Goal: Task Accomplishment & Management: Manage account settings

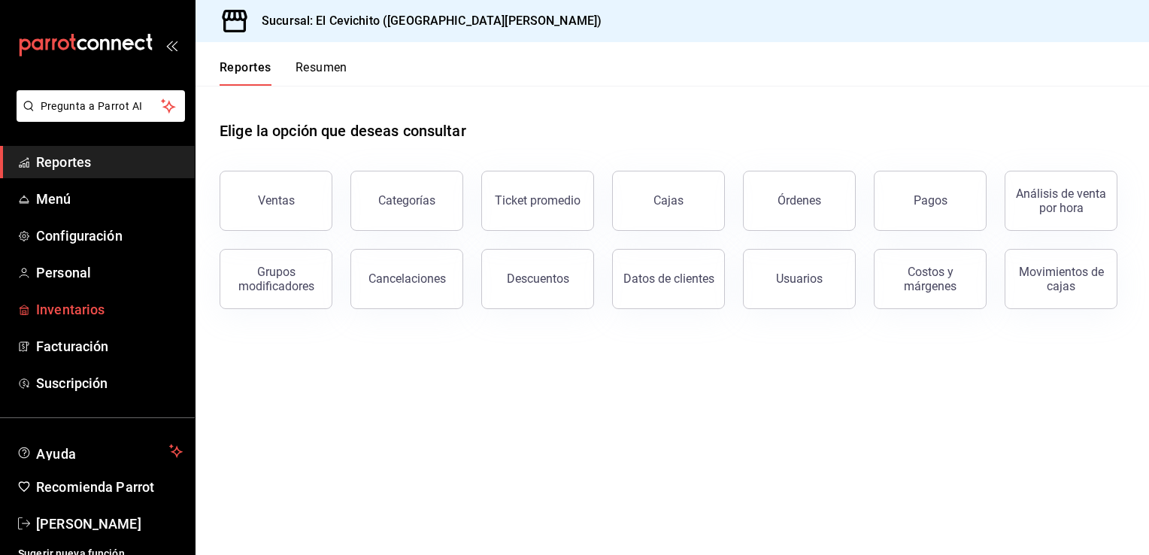
click at [92, 311] on span "Inventarios" at bounding box center [109, 309] width 147 height 20
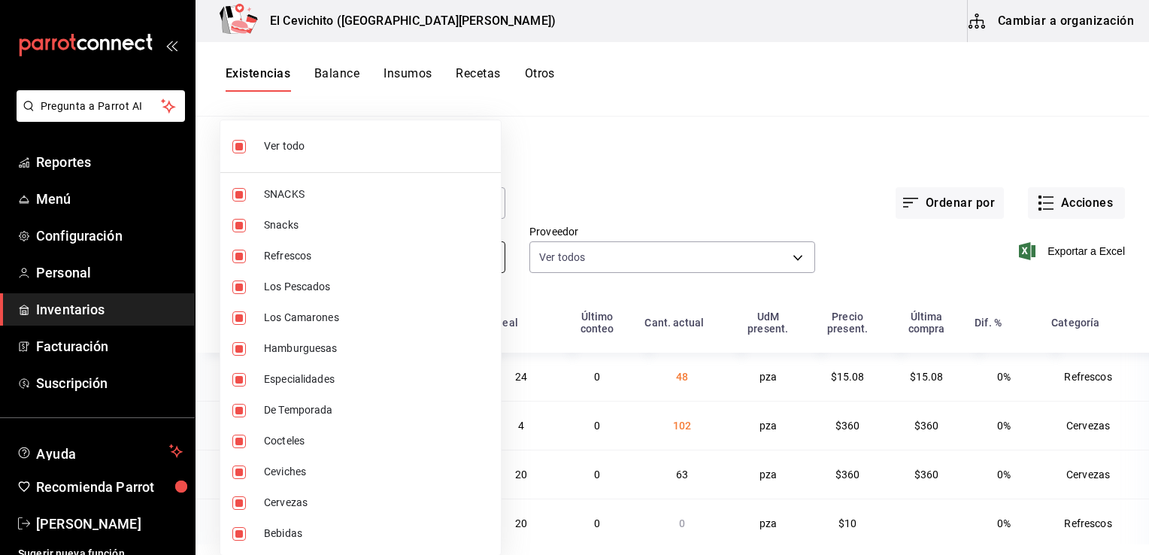
click at [487, 257] on body "Pregunta a Parrot AI Reportes Menú Configuración Personal Inventarios Facturaci…" at bounding box center [574, 272] width 1149 height 544
click at [388, 141] on span "Ver todo" at bounding box center [376, 146] width 225 height 16
checkbox input "false"
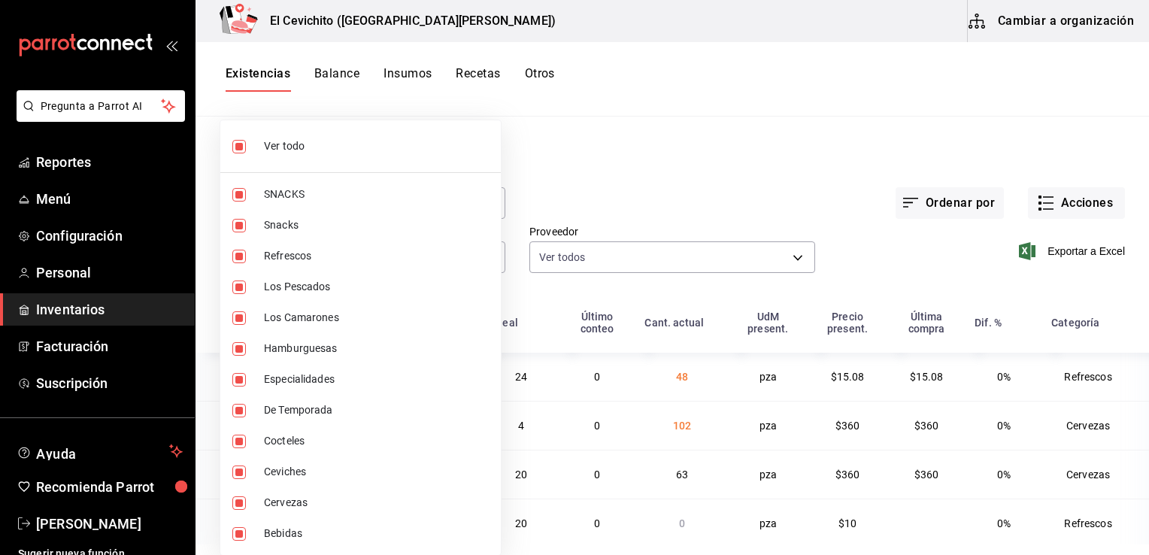
checkbox input "false"
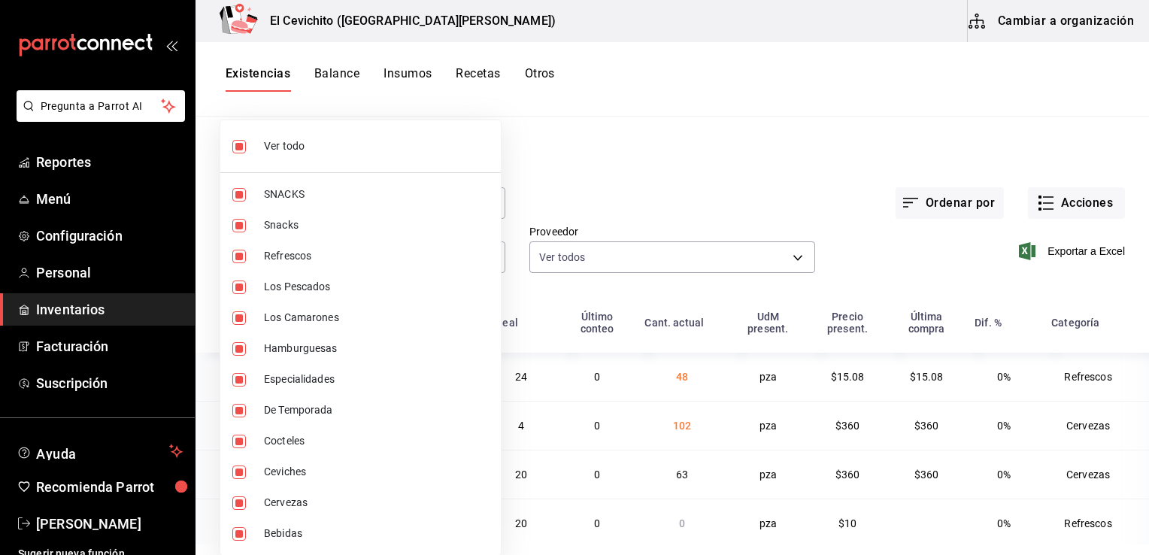
checkbox input "false"
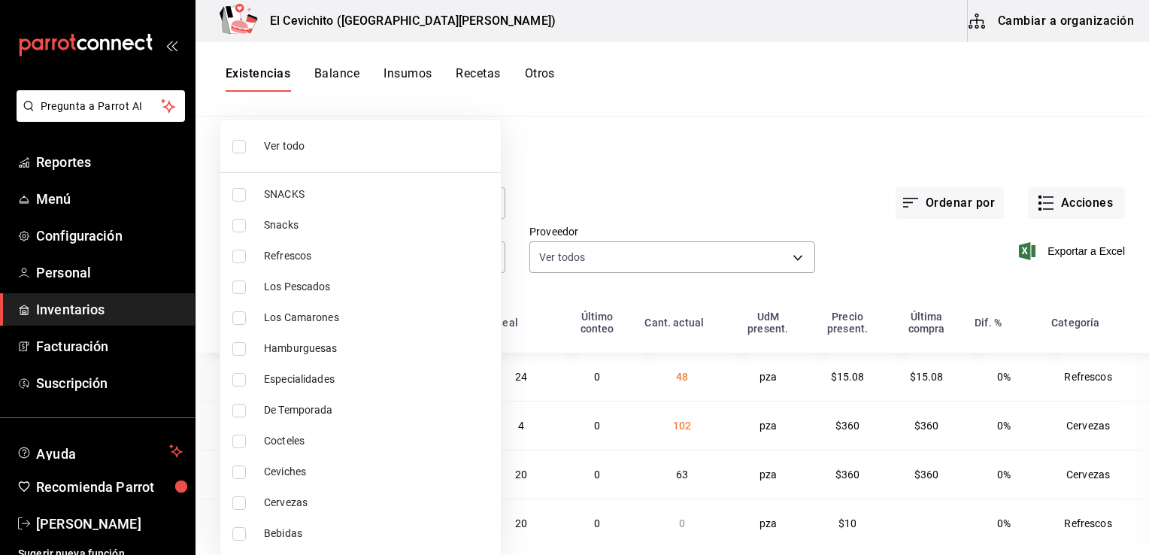
click at [393, 252] on span "Refrescos" at bounding box center [376, 256] width 225 height 16
type input "e8bf1d7e-c735-44bb-9f0f-e5e6b4af77cb"
checkbox input "true"
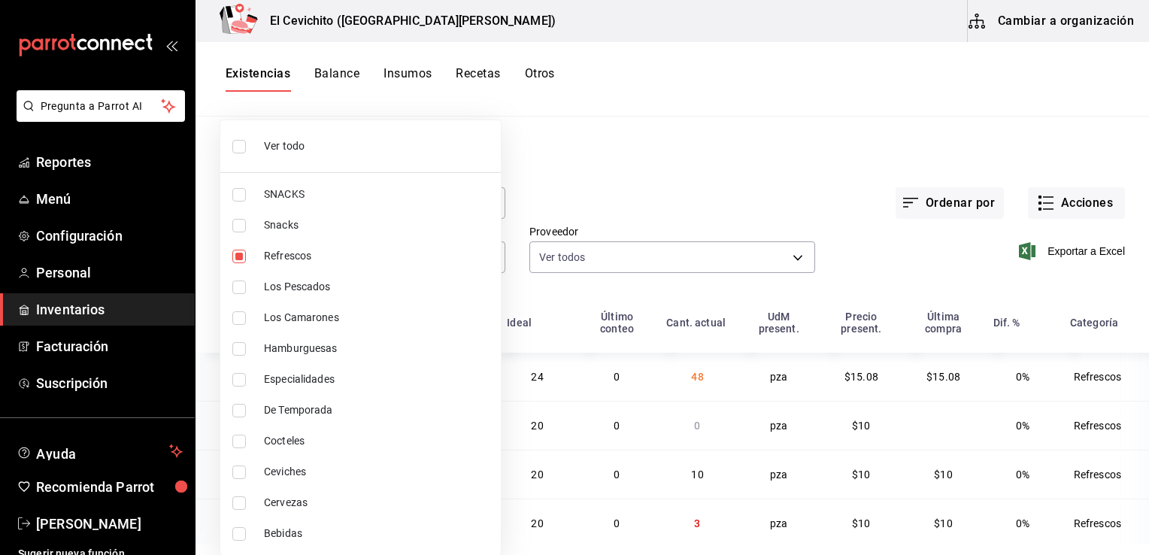
drag, startPoint x: 1130, startPoint y: 339, endPoint x: 955, endPoint y: 263, distance: 190.9
click at [955, 263] on div at bounding box center [574, 277] width 1149 height 555
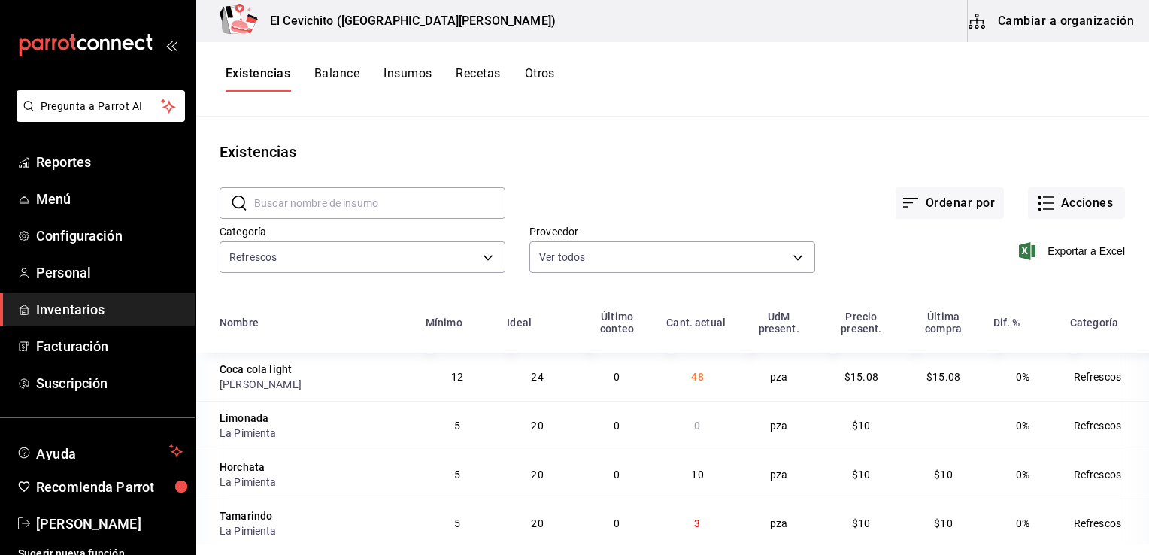
click at [902, 252] on div "Exportar a Excel" at bounding box center [970, 239] width 310 height 77
click at [1063, 253] on span "Exportar a Excel" at bounding box center [1073, 251] width 103 height 18
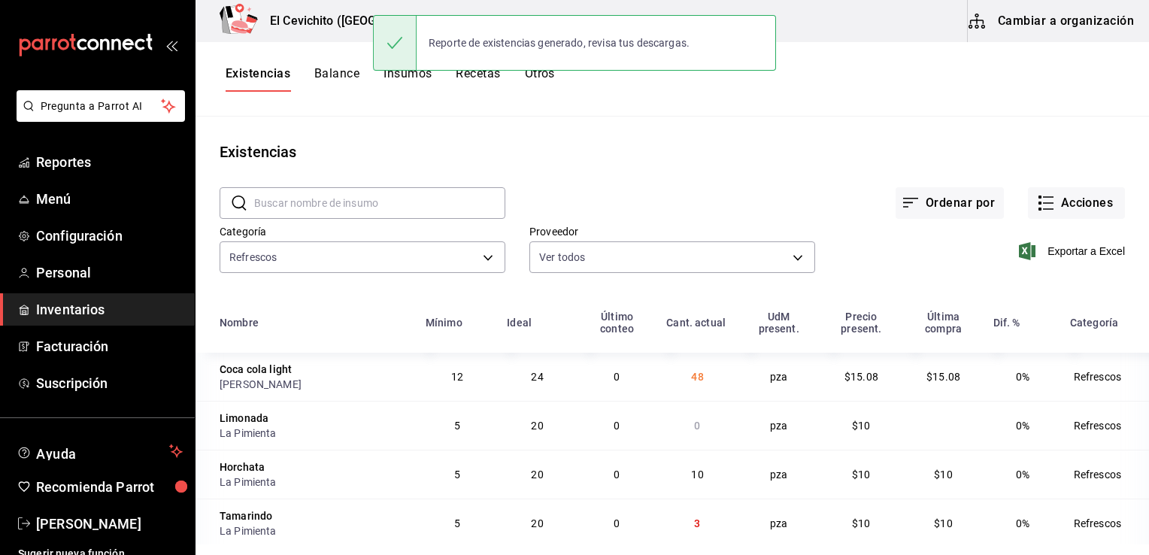
click at [636, 38] on div "Reporte de existencias generado, revisa tus descargas." at bounding box center [559, 42] width 285 height 33
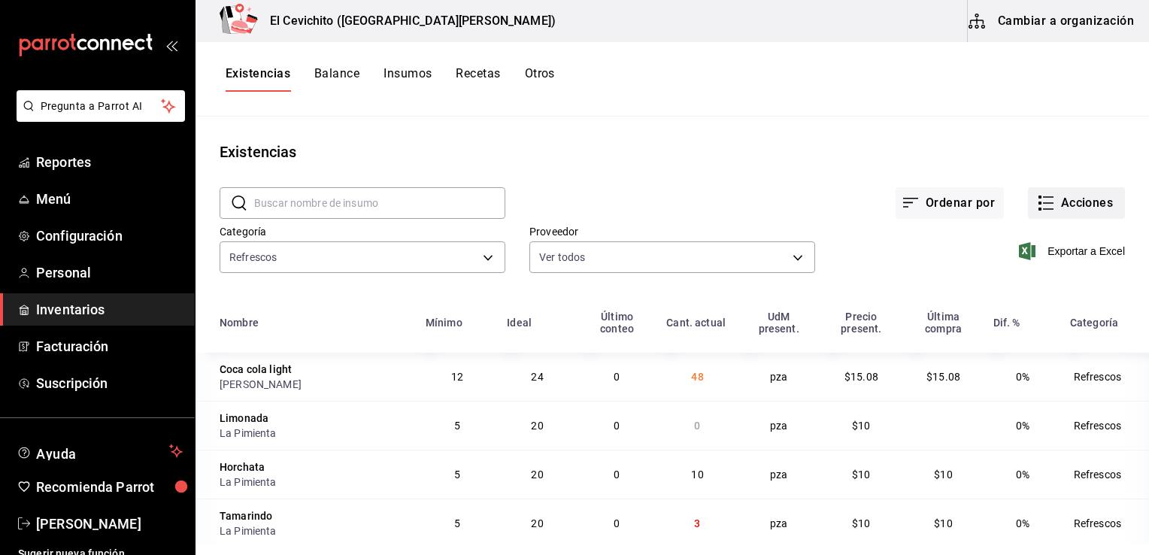
click at [1076, 202] on button "Acciones" at bounding box center [1076, 203] width 97 height 32
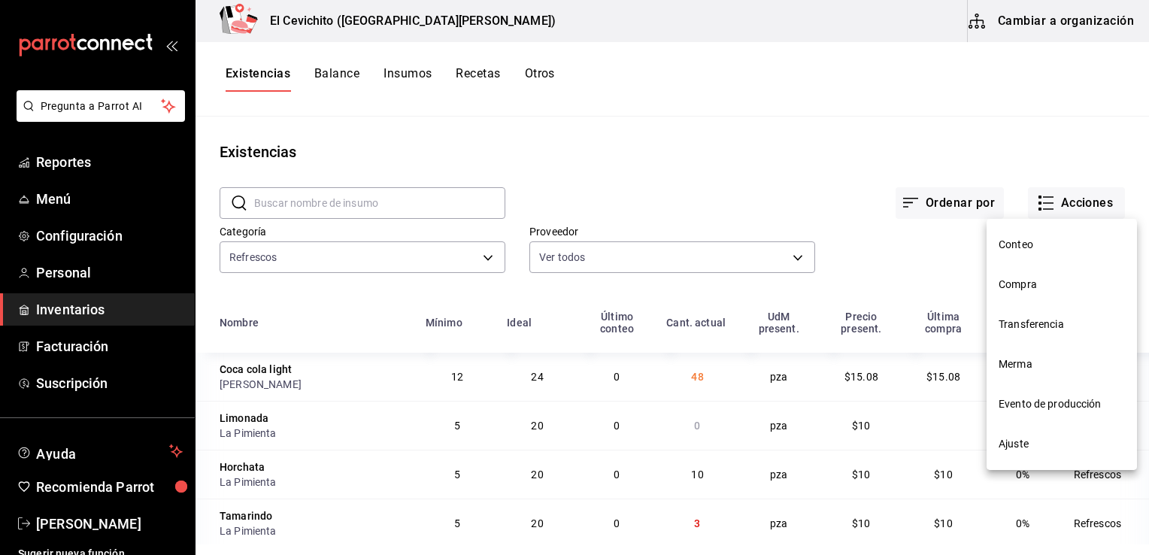
click at [1047, 438] on span "Ajuste" at bounding box center [1061, 444] width 126 height 16
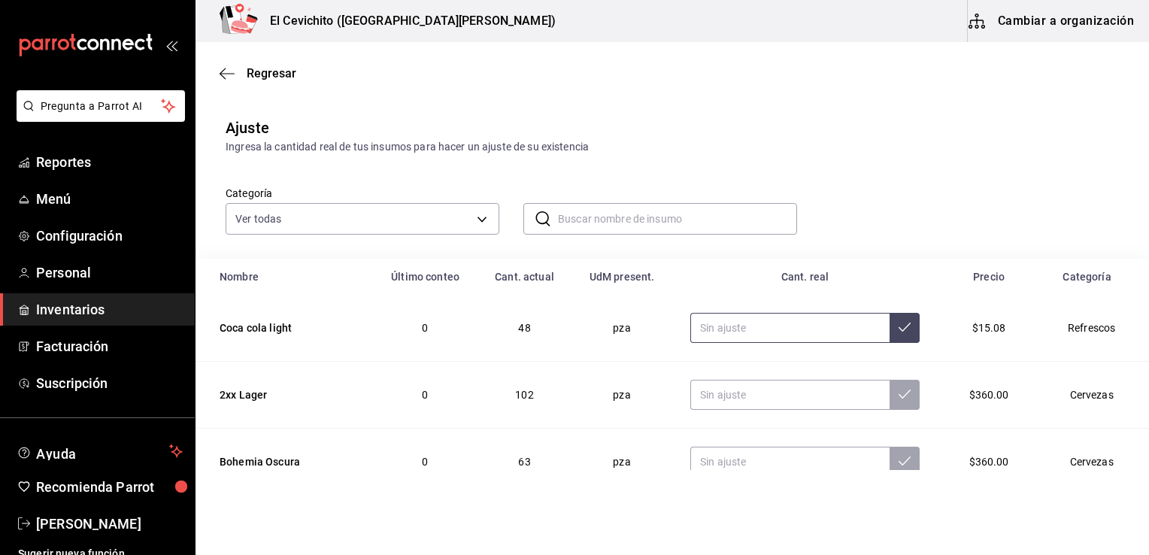
click at [719, 323] on input "text" at bounding box center [789, 328] width 199 height 30
click at [602, 223] on input "text" at bounding box center [677, 219] width 239 height 30
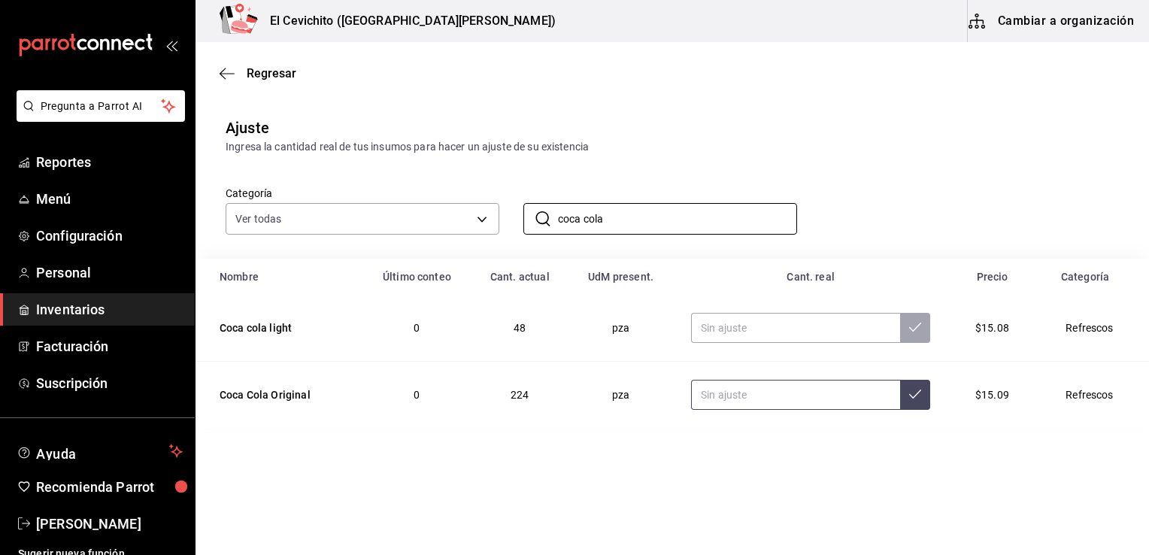
type input "coca cola"
click at [710, 398] on input "text" at bounding box center [795, 395] width 209 height 30
type input "178.00"
click at [911, 395] on icon at bounding box center [915, 393] width 12 height 9
drag, startPoint x: 604, startPoint y: 221, endPoint x: 552, endPoint y: 221, distance: 52.6
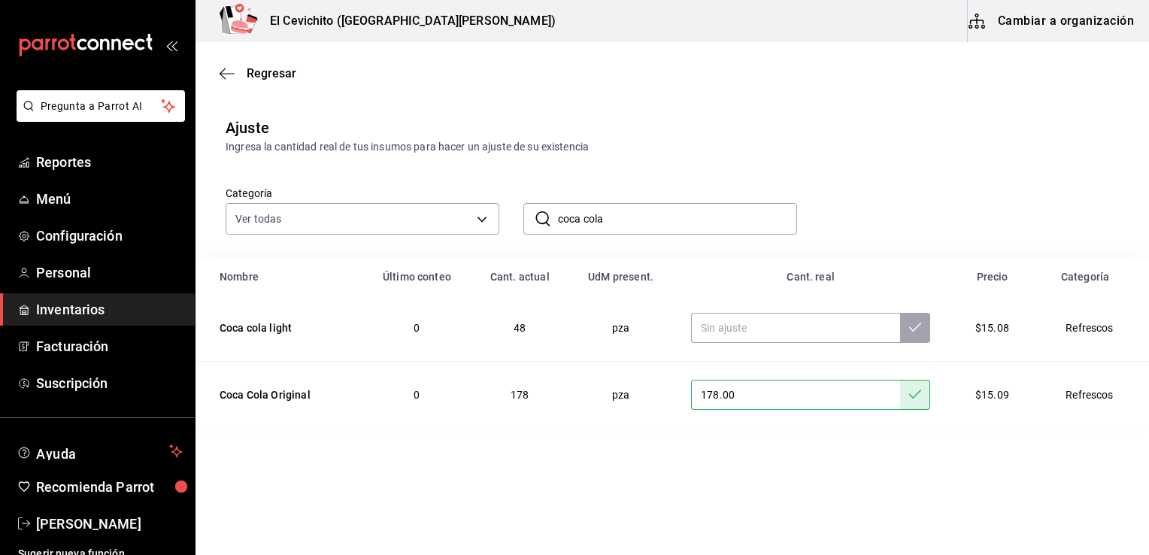
click at [552, 221] on div "​ coca cola ​" at bounding box center [660, 219] width 274 height 32
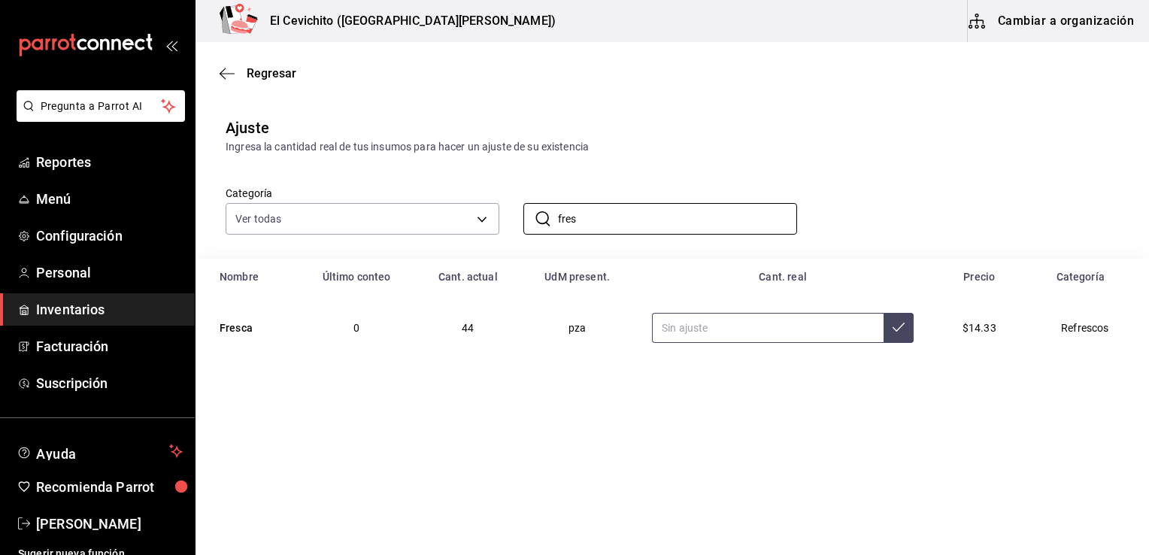
type input "fres"
click at [681, 326] on input "text" at bounding box center [768, 328] width 232 height 30
type input "39.00"
click at [885, 329] on button at bounding box center [898, 328] width 30 height 30
drag, startPoint x: 644, startPoint y: 214, endPoint x: 526, endPoint y: 228, distance: 118.9
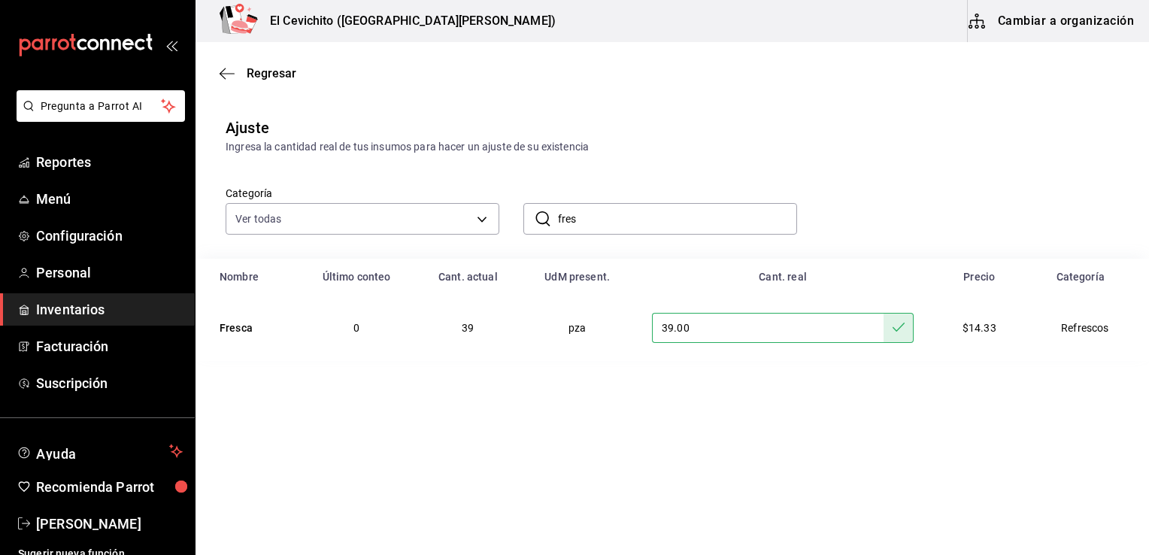
click at [526, 228] on div "​ fres ​" at bounding box center [660, 219] width 274 height 32
type input "spri"
click at [672, 329] on input "text" at bounding box center [766, 328] width 233 height 30
type input "40.00"
click at [891, 332] on icon at bounding box center [897, 327] width 12 height 12
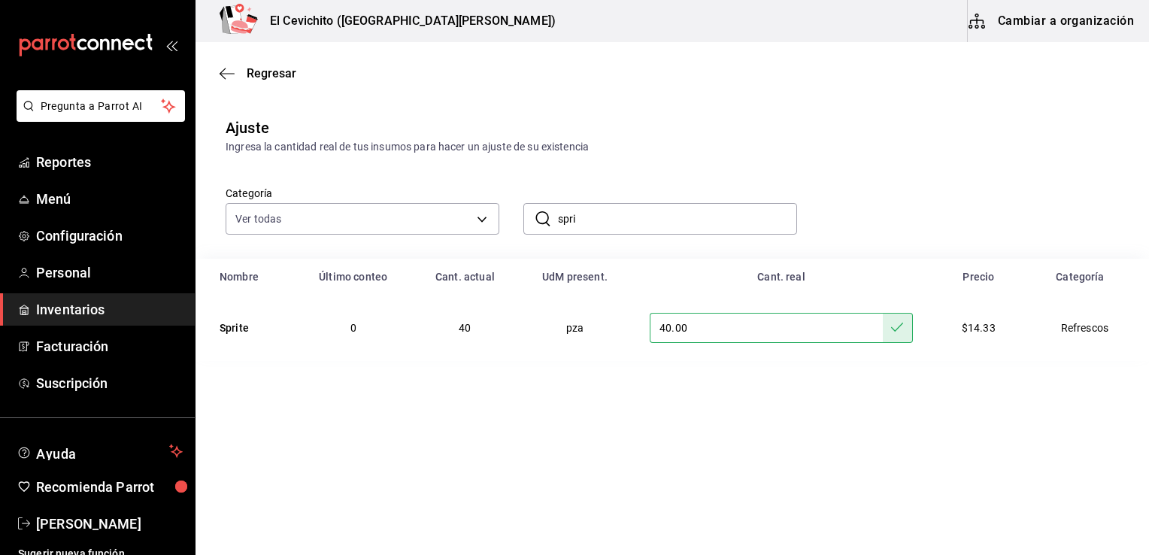
drag, startPoint x: 581, startPoint y: 217, endPoint x: 548, endPoint y: 220, distance: 33.2
click at [548, 220] on div "​ spri ​" at bounding box center [660, 219] width 274 height 32
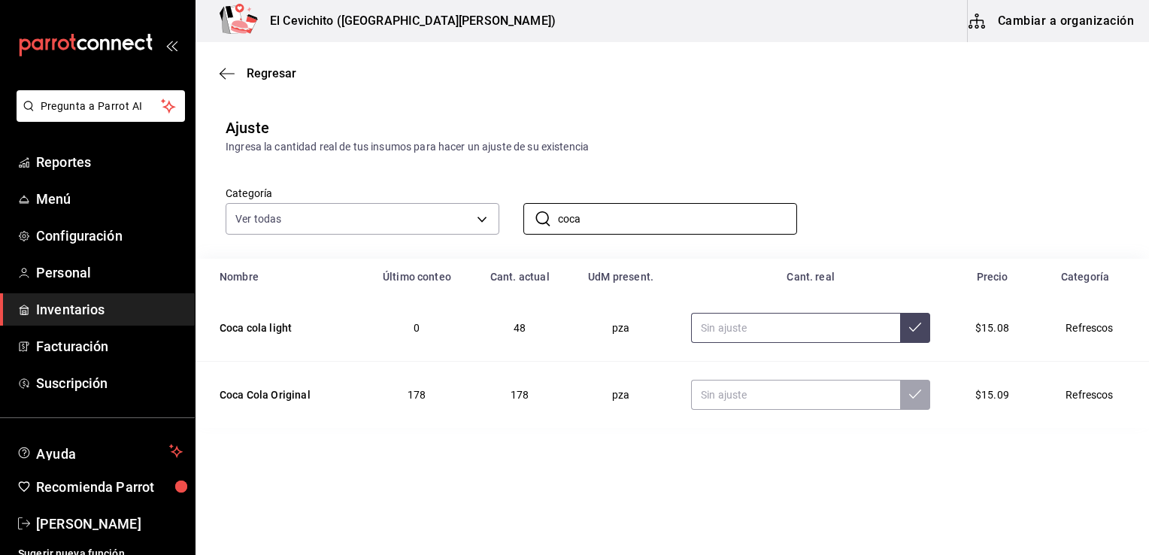
type input "coca"
click at [725, 333] on input "text" at bounding box center [795, 328] width 209 height 30
type input "40.00"
click at [913, 330] on icon at bounding box center [915, 327] width 12 height 12
drag, startPoint x: 589, startPoint y: 221, endPoint x: 556, endPoint y: 225, distance: 33.3
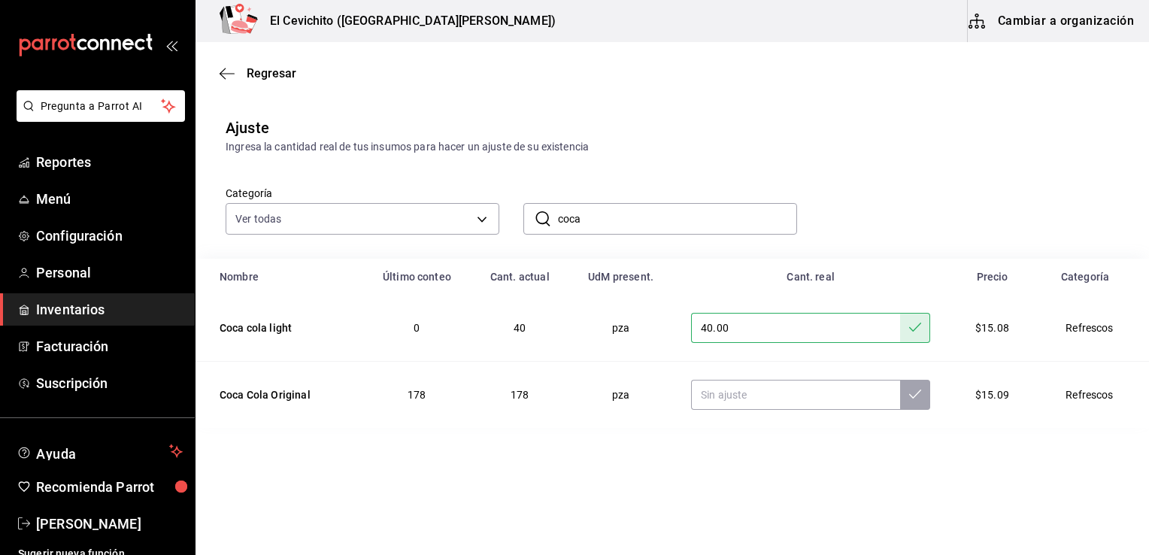
click at [556, 225] on div "​ coca ​" at bounding box center [660, 219] width 274 height 32
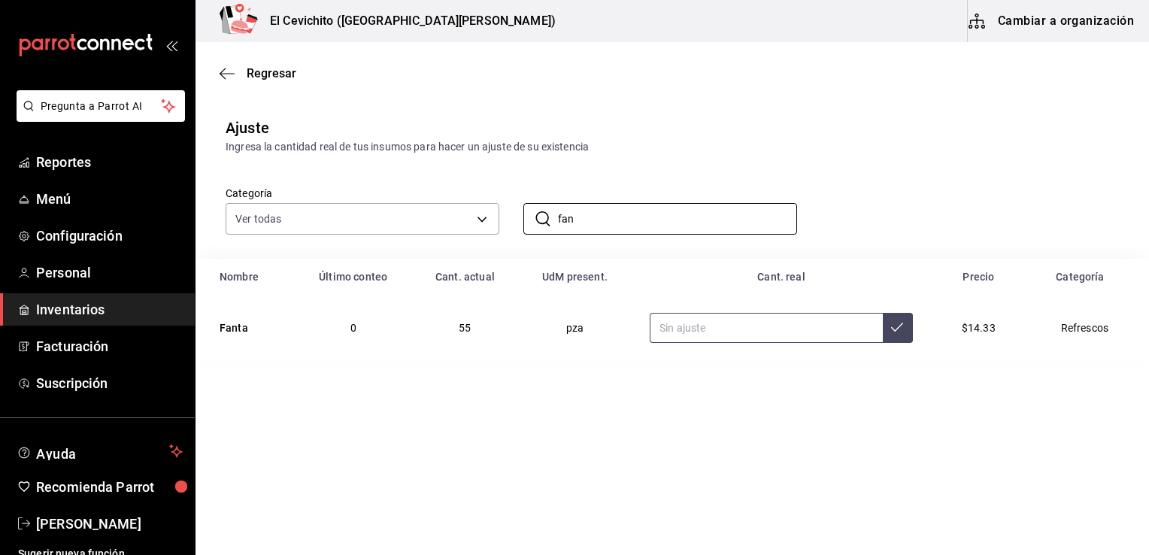
type input "fan"
click at [669, 329] on input "text" at bounding box center [766, 328] width 233 height 30
type input "49.00"
click at [892, 333] on button at bounding box center [898, 328] width 30 height 30
drag, startPoint x: 602, startPoint y: 208, endPoint x: 547, endPoint y: 209, distance: 54.9
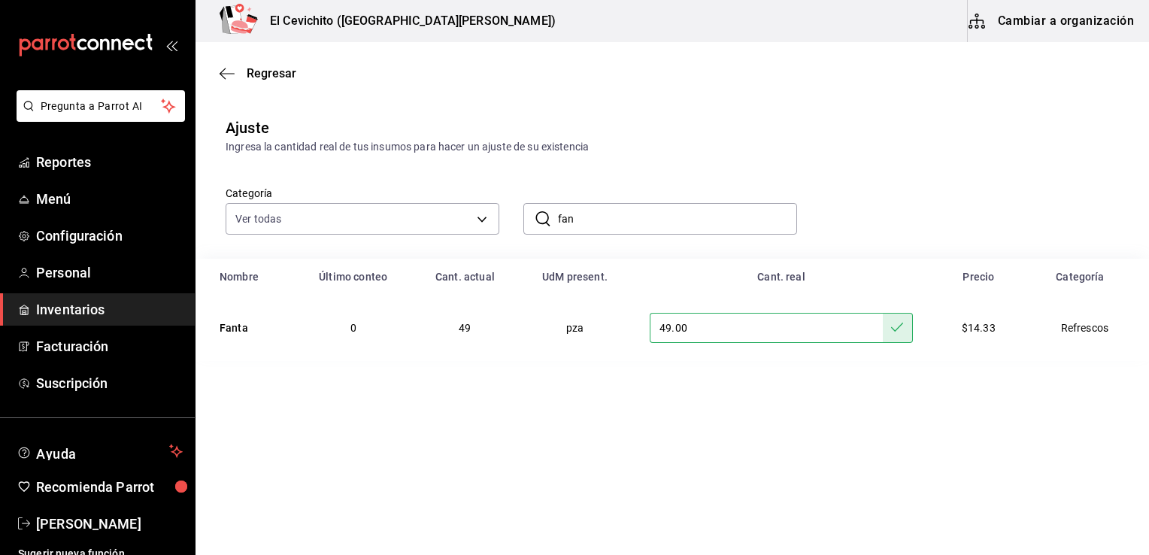
click at [547, 209] on div "​ fan ​" at bounding box center [660, 219] width 274 height 32
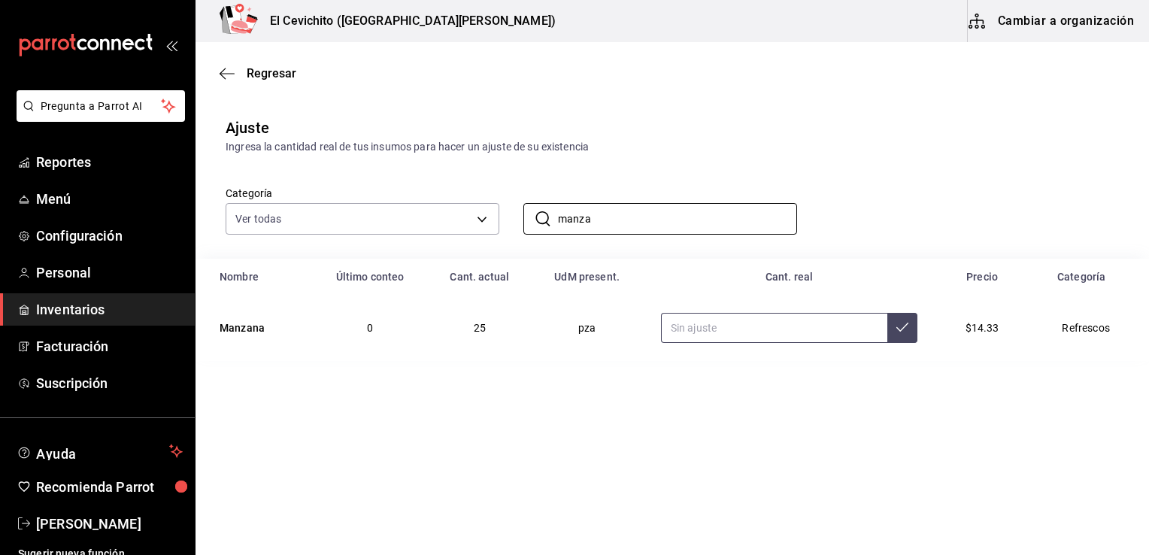
type input "manza"
click at [682, 332] on input "text" at bounding box center [774, 328] width 226 height 30
type input "23.00"
click at [903, 326] on icon at bounding box center [902, 327] width 12 height 12
click at [898, 332] on icon at bounding box center [902, 327] width 12 height 12
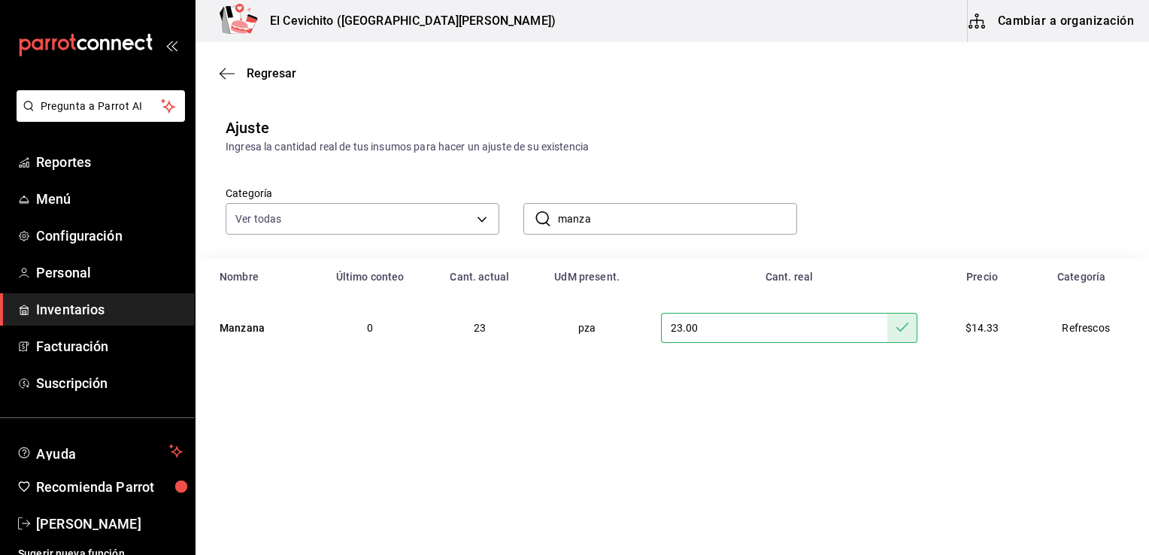
drag, startPoint x: 597, startPoint y: 224, endPoint x: 538, endPoint y: 224, distance: 58.6
click at [538, 224] on div "​ manza ​" at bounding box center [660, 219] width 274 height 32
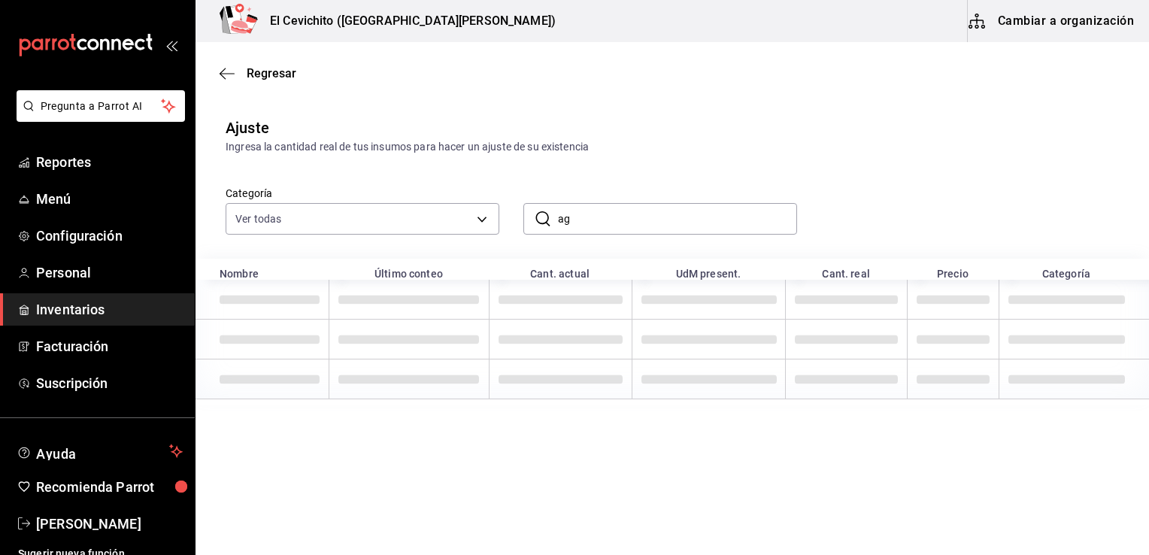
type input "a"
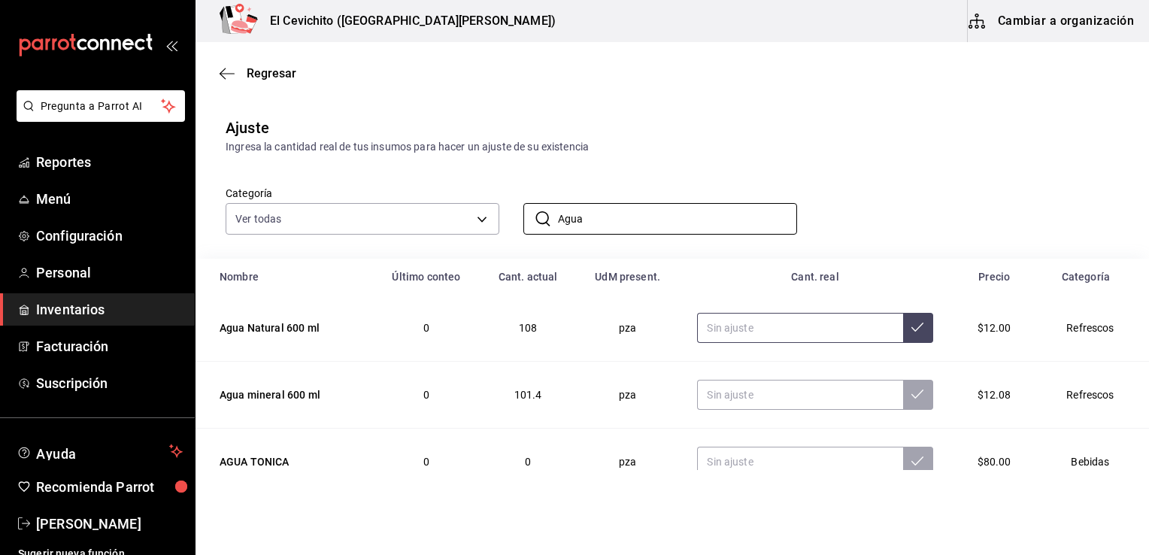
type input "Agua"
click at [719, 323] on input "text" at bounding box center [799, 328] width 205 height 30
type input "113.00"
click at [911, 329] on icon at bounding box center [917, 327] width 12 height 12
click at [785, 405] on input "text" at bounding box center [799, 395] width 205 height 30
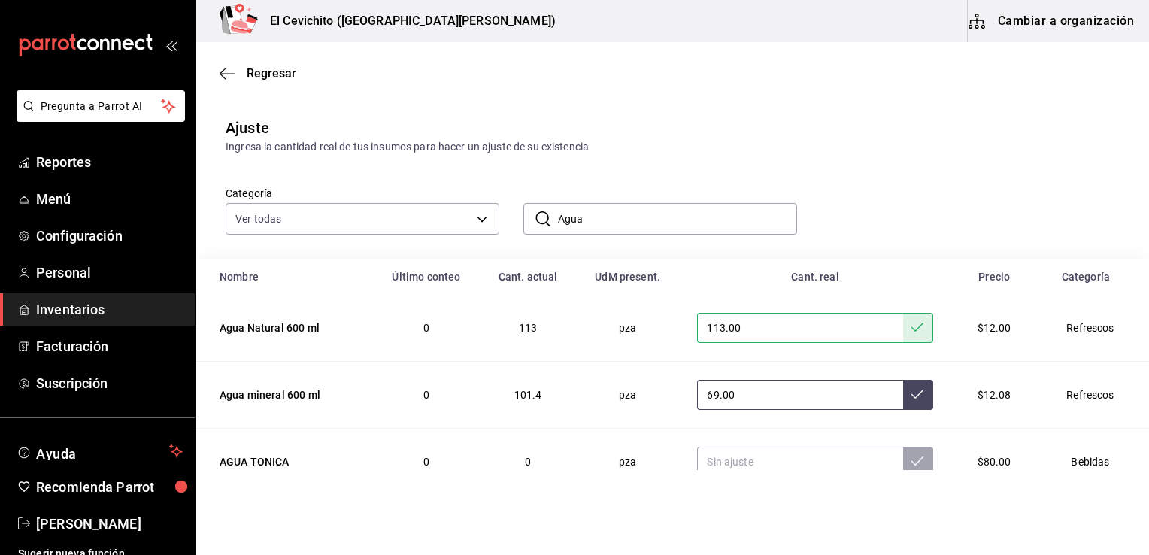
type input "69.00"
click at [911, 395] on icon at bounding box center [917, 394] width 12 height 12
click at [907, 157] on div "Categoría Ver todas eedbcfd6-d713-4c5a-827d-09594ba7b79a,9c0345b8-e04b-486b-a9a…" at bounding box center [647, 195] width 893 height 80
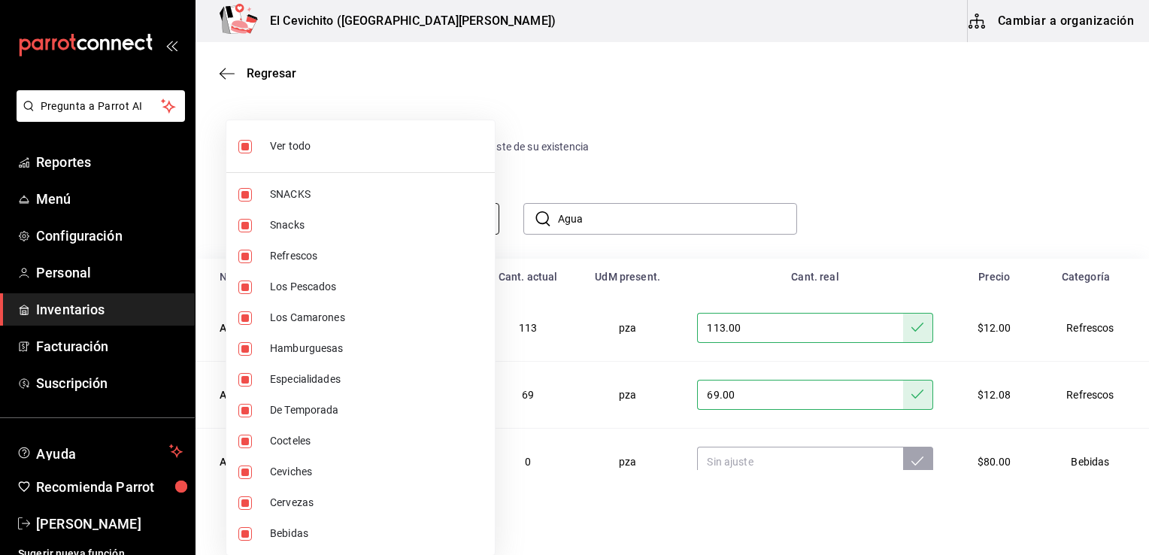
click at [474, 221] on body "Pregunta a Parrot AI Reportes Menú Configuración Personal Inventarios Facturaci…" at bounding box center [574, 235] width 1149 height 470
click at [305, 144] on span "Ver todo" at bounding box center [376, 146] width 213 height 16
checkbox input "false"
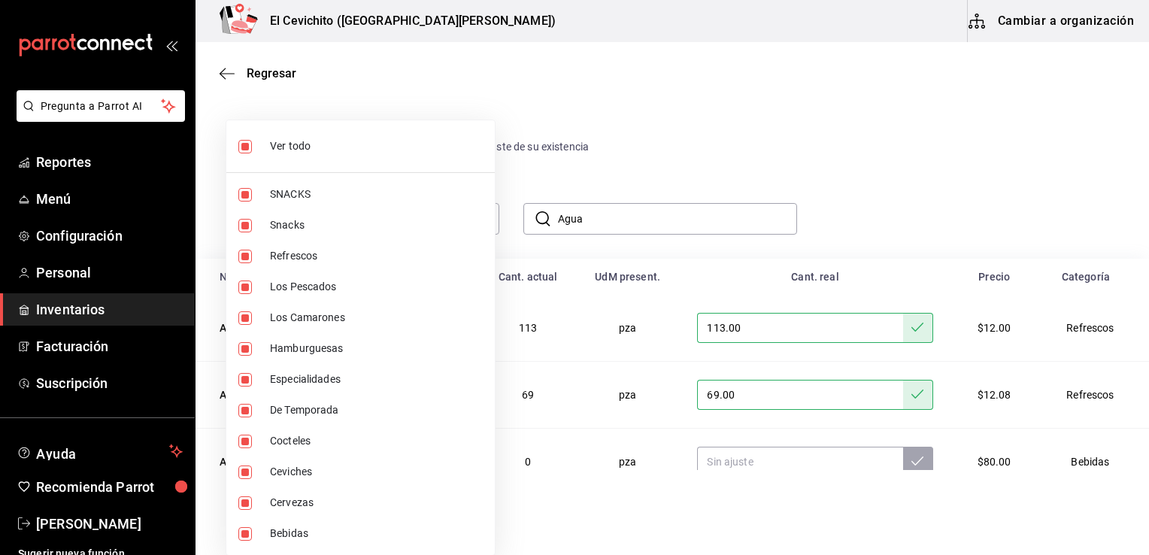
checkbox input "false"
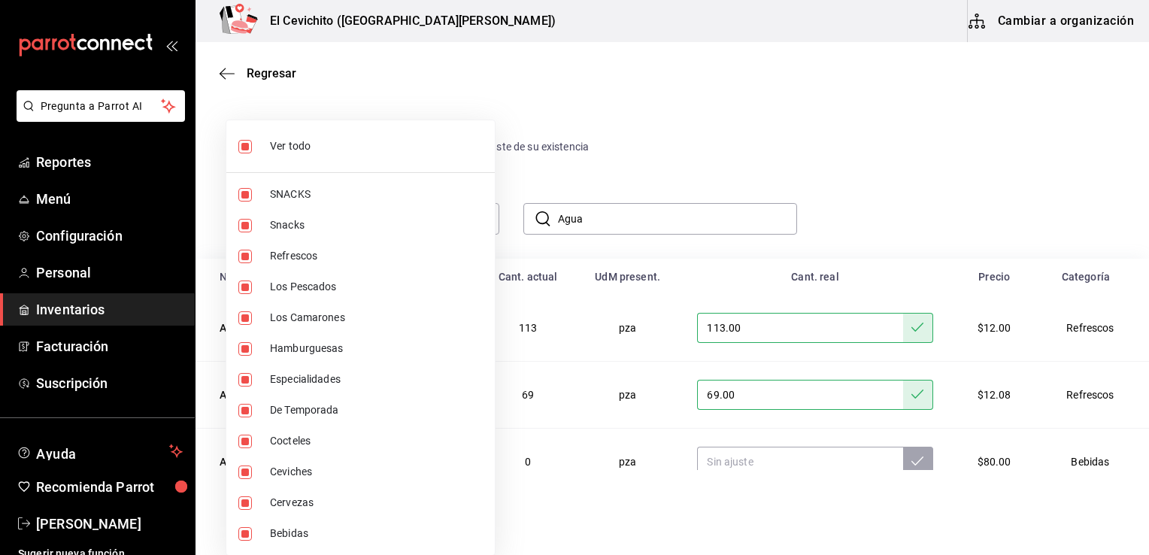
checkbox input "false"
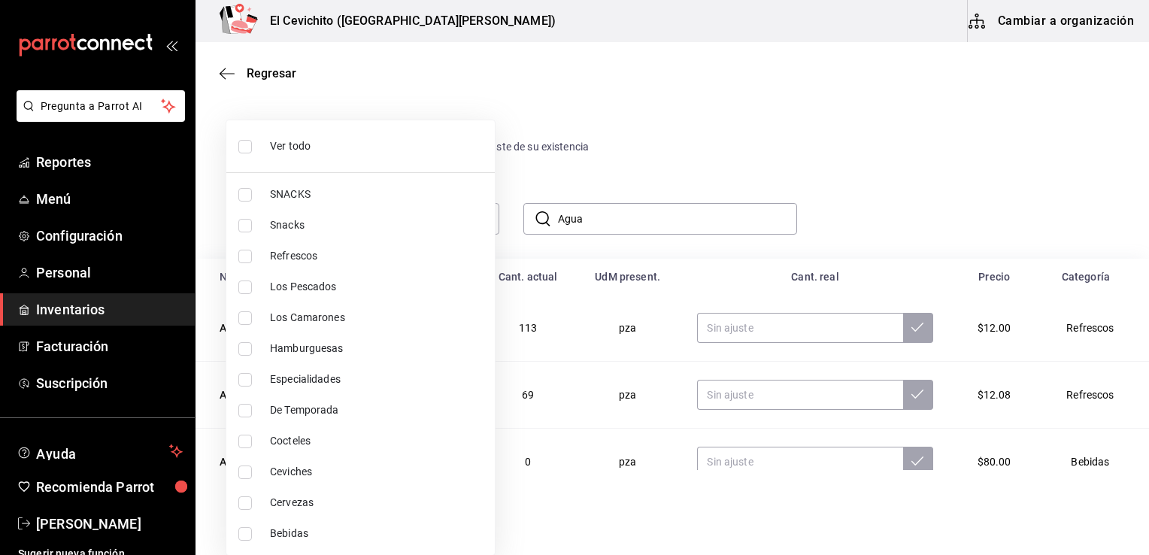
click at [312, 259] on span "Refrescos" at bounding box center [376, 256] width 213 height 16
type input "e8bf1d7e-c735-44bb-9f0f-e5e6b4af77cb"
checkbox input "true"
click at [910, 203] on div at bounding box center [574, 277] width 1149 height 555
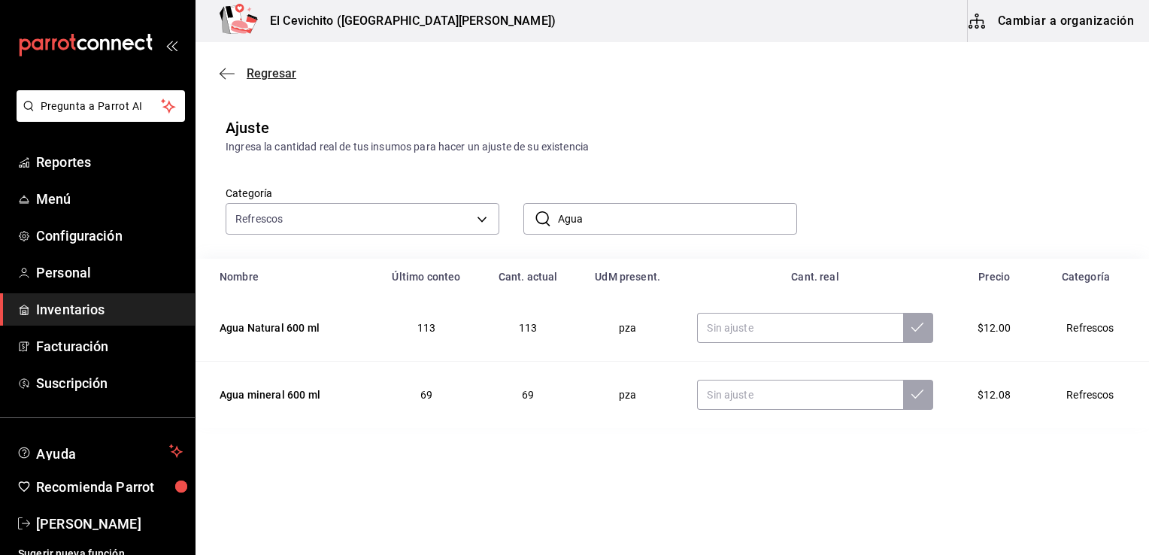
click at [229, 78] on icon "button" at bounding box center [227, 74] width 15 height 14
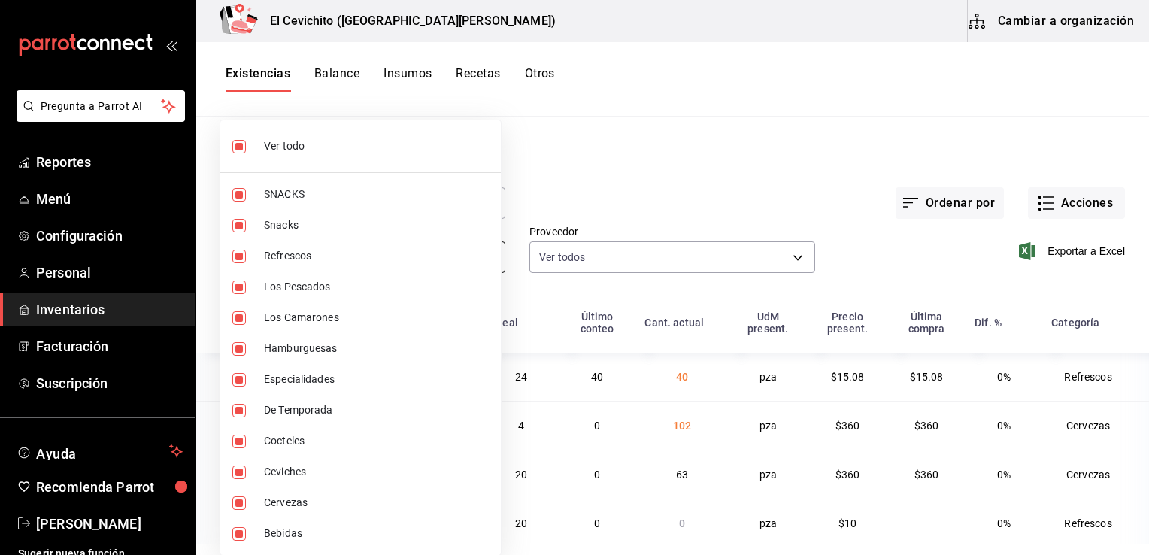
click at [483, 257] on body "Pregunta a Parrot AI Reportes Menú Configuración Personal Inventarios Facturaci…" at bounding box center [574, 272] width 1149 height 544
click at [361, 144] on span "Ver todo" at bounding box center [376, 146] width 225 height 16
checkbox input "false"
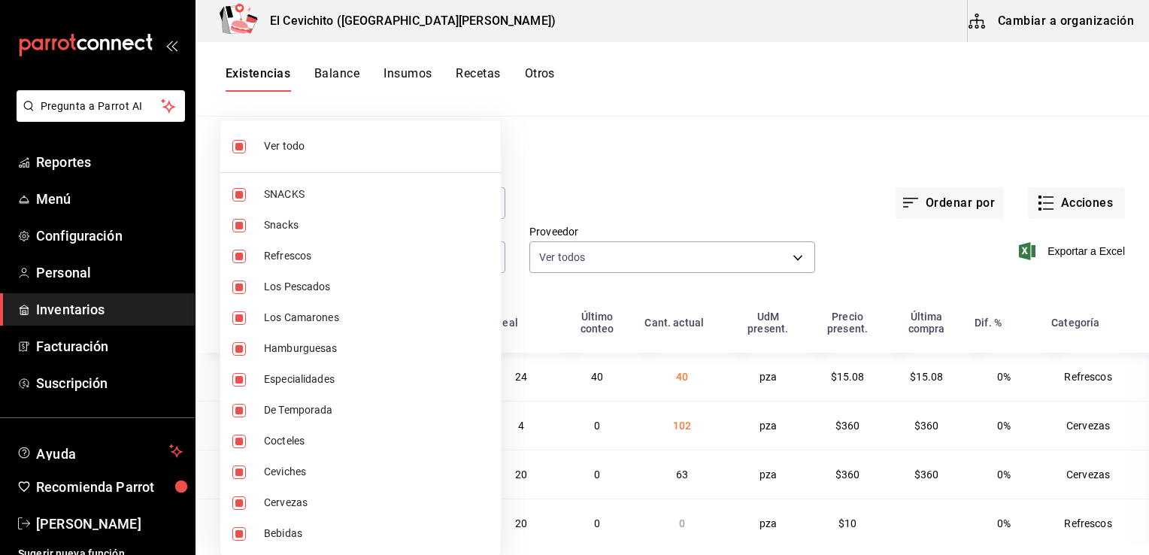
checkbox input "false"
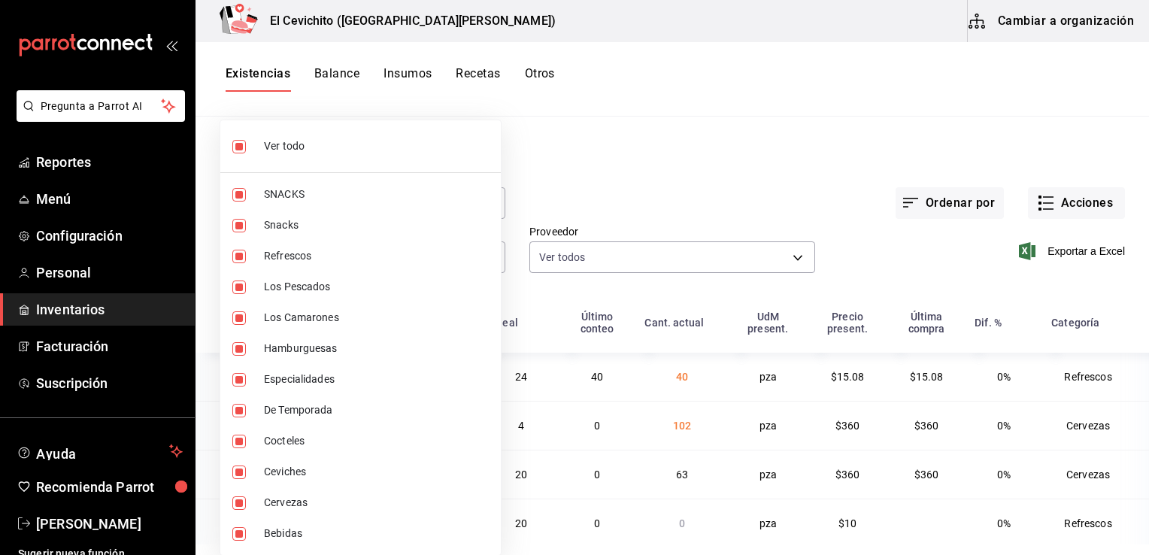
checkbox input "false"
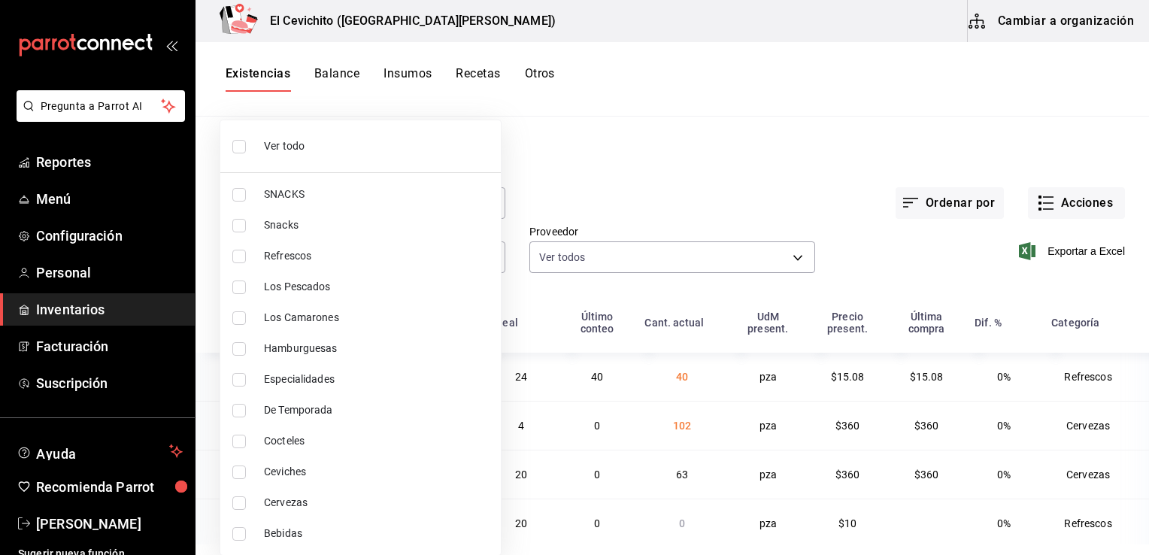
click at [352, 263] on li "Refrescos" at bounding box center [360, 256] width 280 height 31
type input "e8bf1d7e-c735-44bb-9f0f-e5e6b4af77cb"
checkbox input "true"
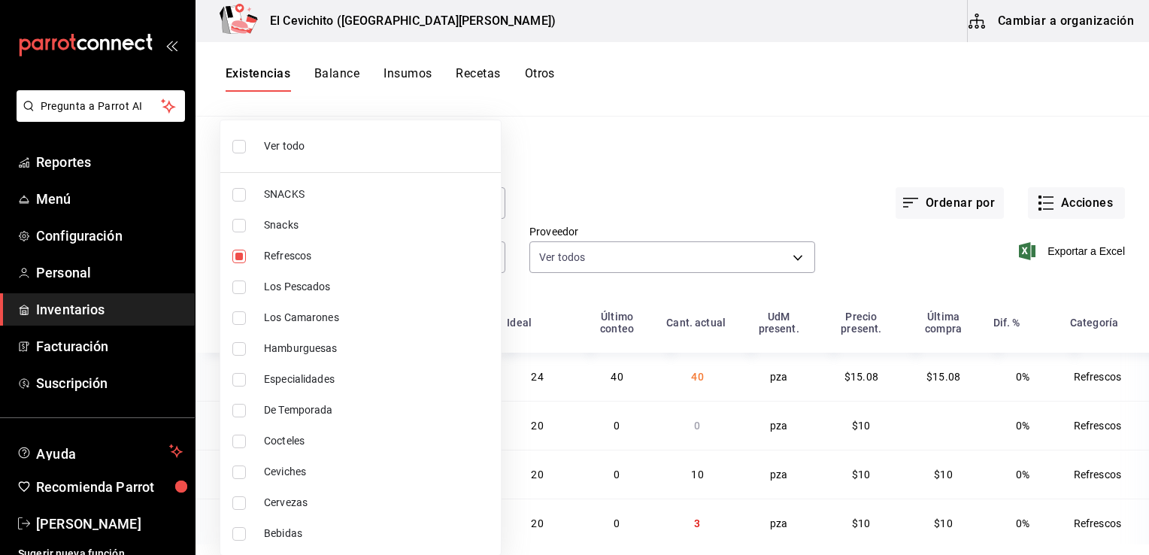
drag, startPoint x: 1131, startPoint y: 353, endPoint x: 1131, endPoint y: 392, distance: 39.1
click at [1131, 392] on div at bounding box center [574, 277] width 1149 height 555
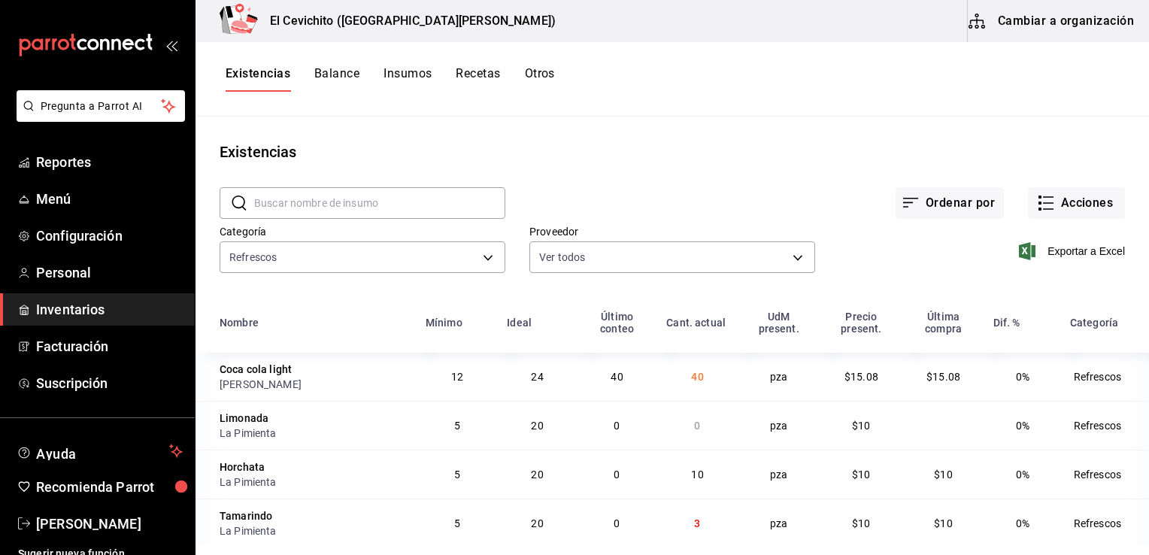
click at [756, 165] on div "Ordenar por Acciones" at bounding box center [815, 191] width 620 height 56
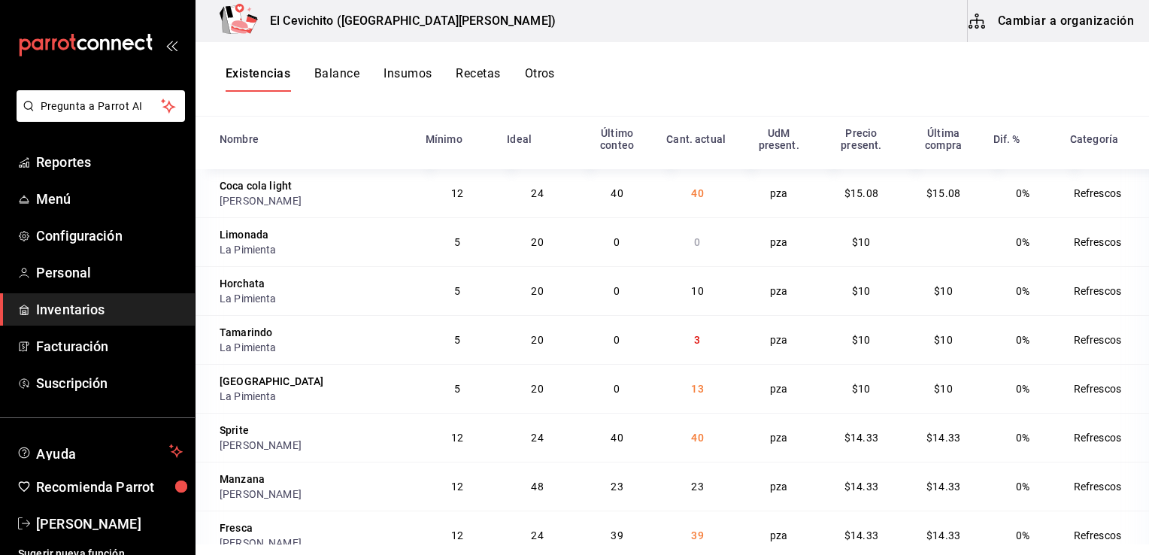
click at [691, 187] on span "40" at bounding box center [697, 193] width 12 height 12
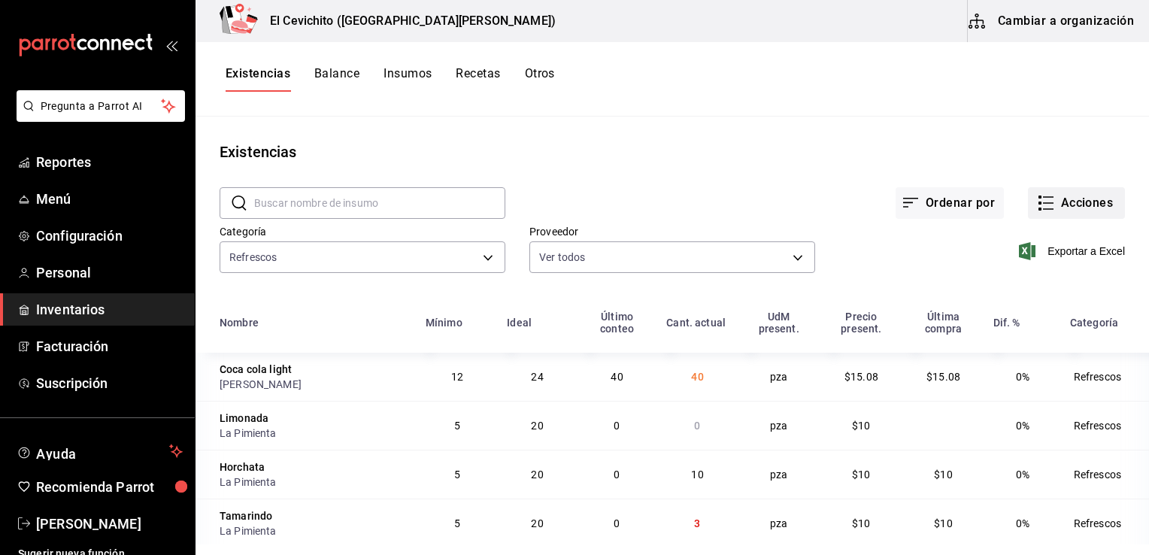
click at [1085, 209] on button "Acciones" at bounding box center [1076, 203] width 97 height 32
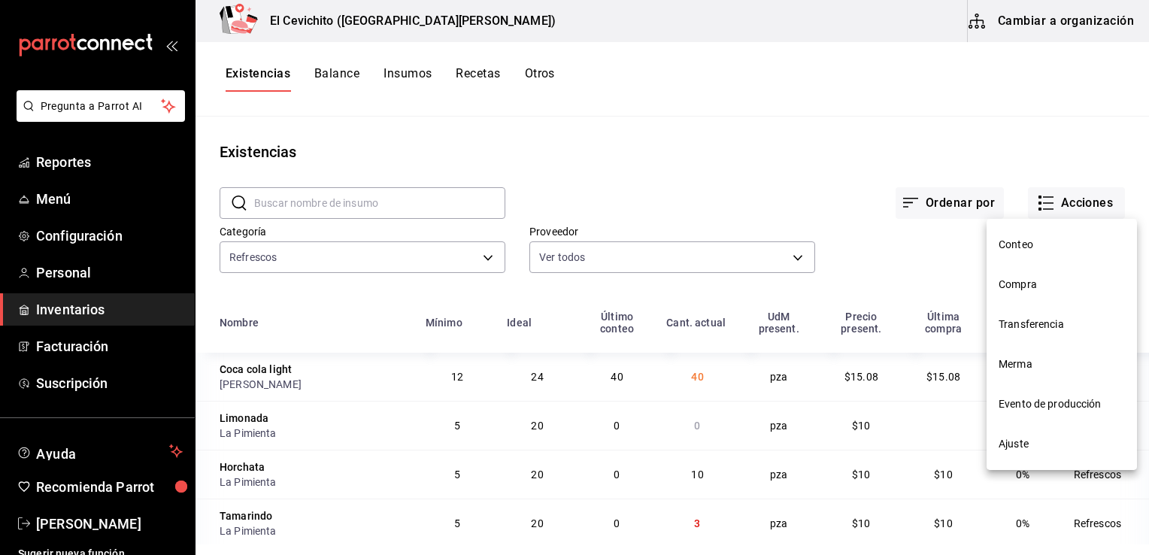
click at [1033, 447] on span "Ajuste" at bounding box center [1061, 444] width 126 height 16
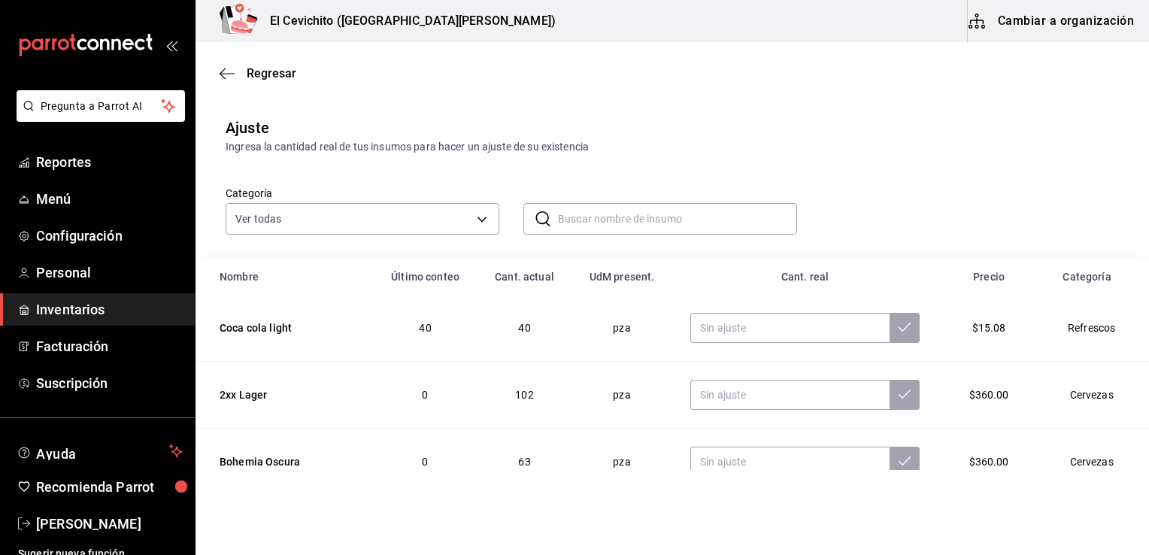
click at [661, 222] on input "text" at bounding box center [677, 219] width 239 height 30
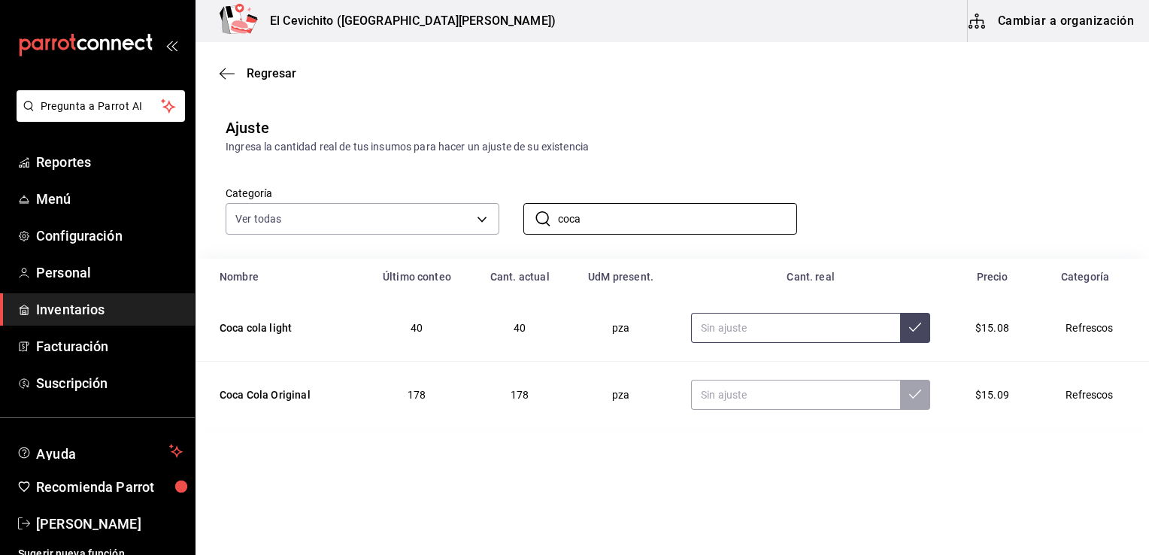
type input "coca"
click at [710, 329] on input "text" at bounding box center [795, 328] width 209 height 30
type input "45.00"
click at [909, 328] on icon at bounding box center [915, 327] width 12 height 12
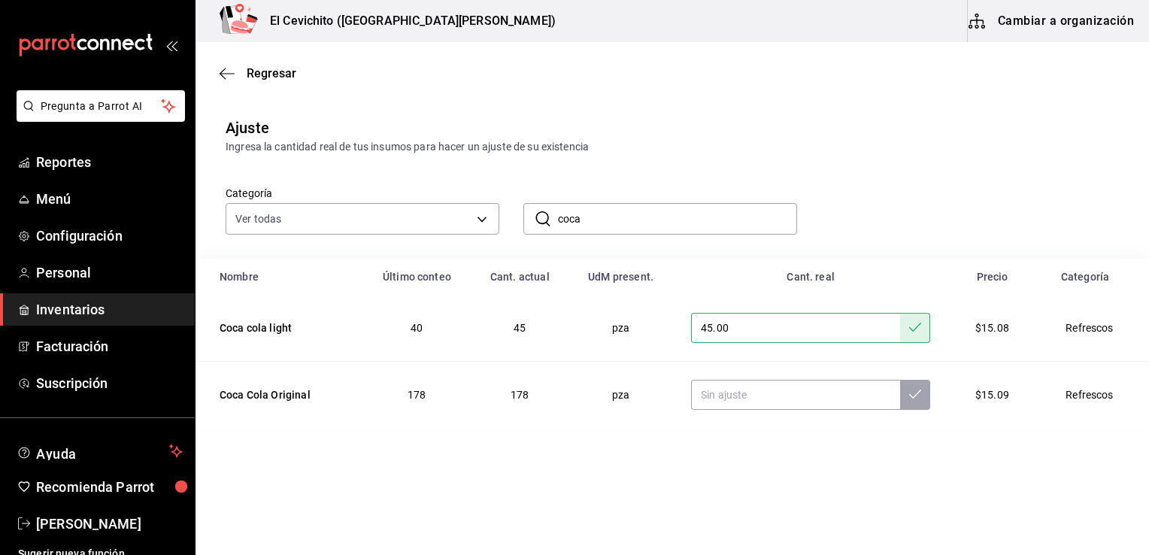
click at [911, 214] on div "Categoría Ver todas eedbcfd6-d713-4c5a-827d-09594ba7b79a,9c0345b8-e04b-486b-a9a…" at bounding box center [647, 195] width 893 height 80
click at [223, 71] on icon "button" at bounding box center [223, 73] width 6 height 11
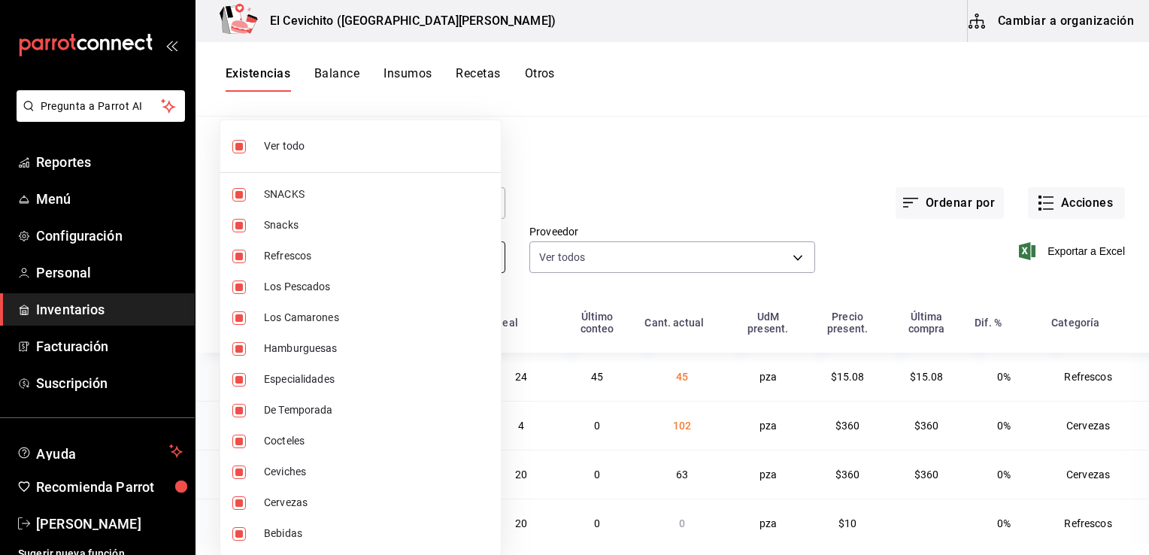
click at [487, 258] on body "Pregunta a Parrot AI Reportes Menú Configuración Personal Inventarios Facturaci…" at bounding box center [574, 272] width 1149 height 544
click at [358, 153] on span "Ver todo" at bounding box center [376, 146] width 225 height 16
checkbox input "false"
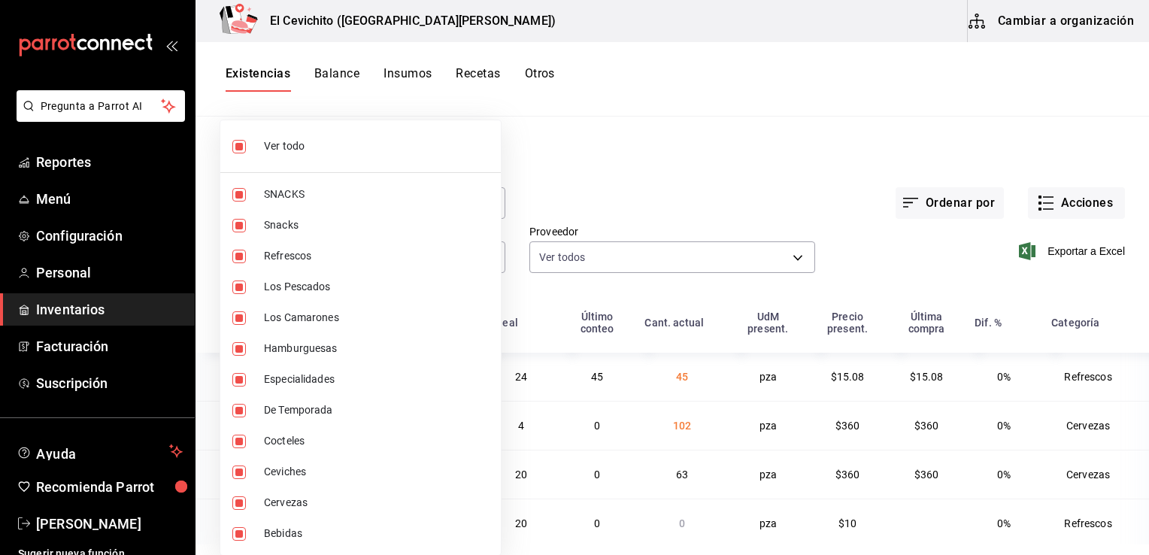
checkbox input "false"
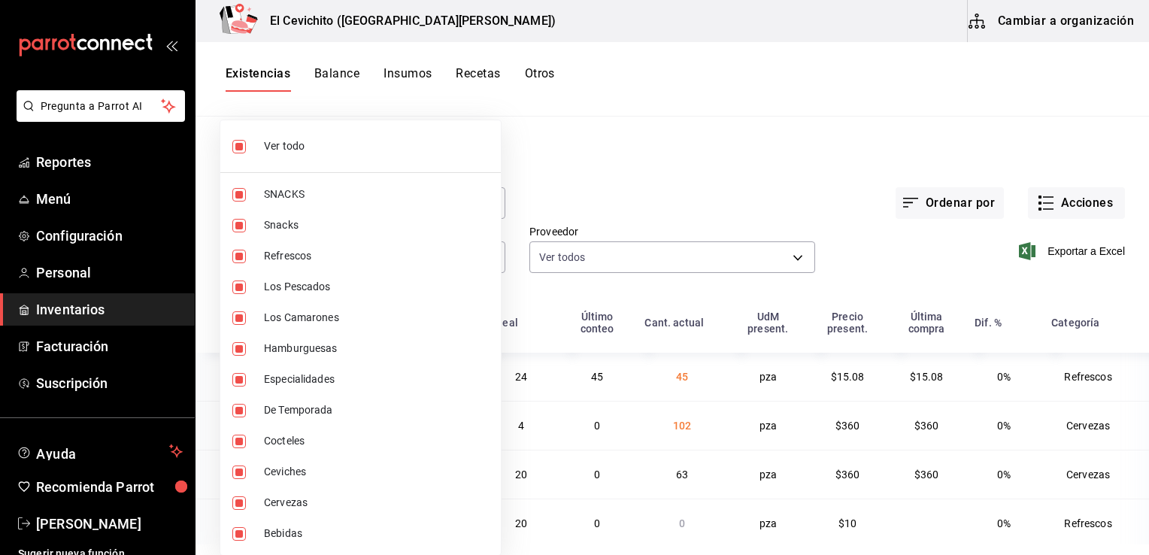
checkbox input "false"
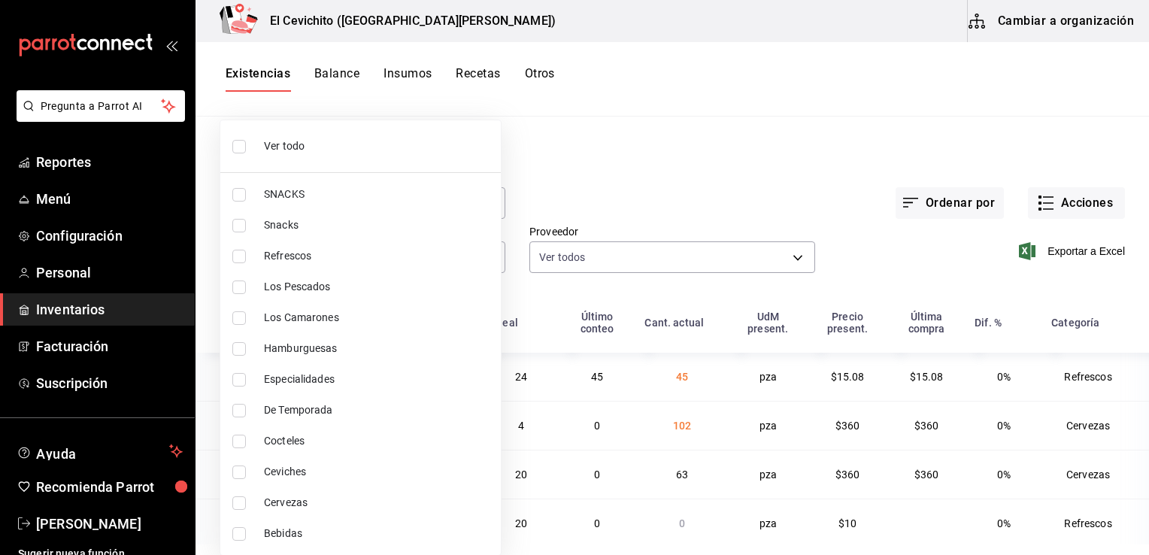
click at [368, 256] on span "Refrescos" at bounding box center [376, 256] width 225 height 16
type input "e8bf1d7e-c735-44bb-9f0f-e5e6b4af77cb"
checkbox input "true"
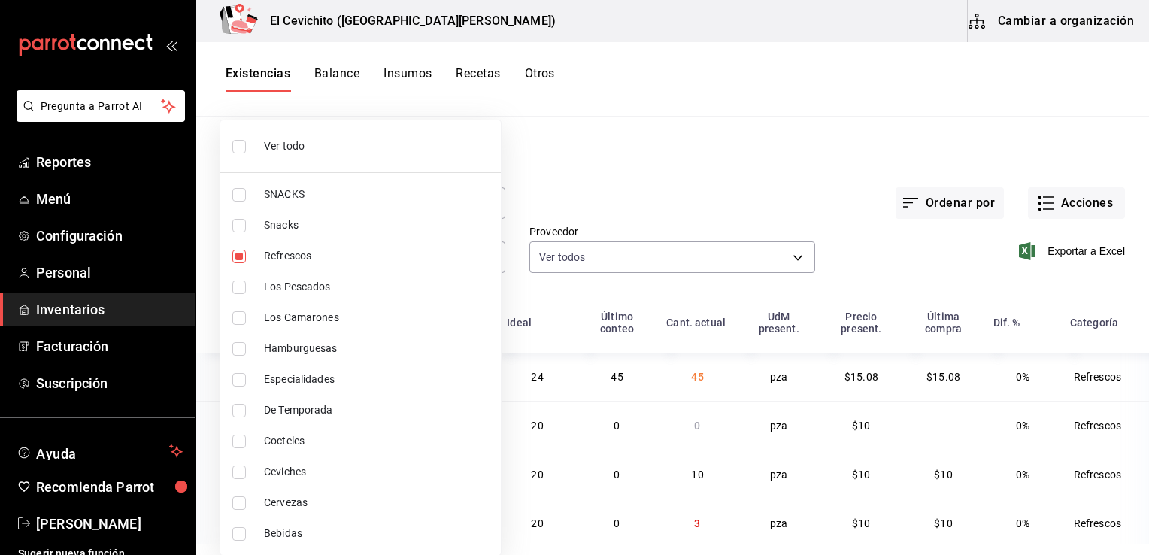
drag, startPoint x: 1128, startPoint y: 359, endPoint x: 1134, endPoint y: 388, distance: 29.2
click at [1134, 388] on div at bounding box center [574, 277] width 1149 height 555
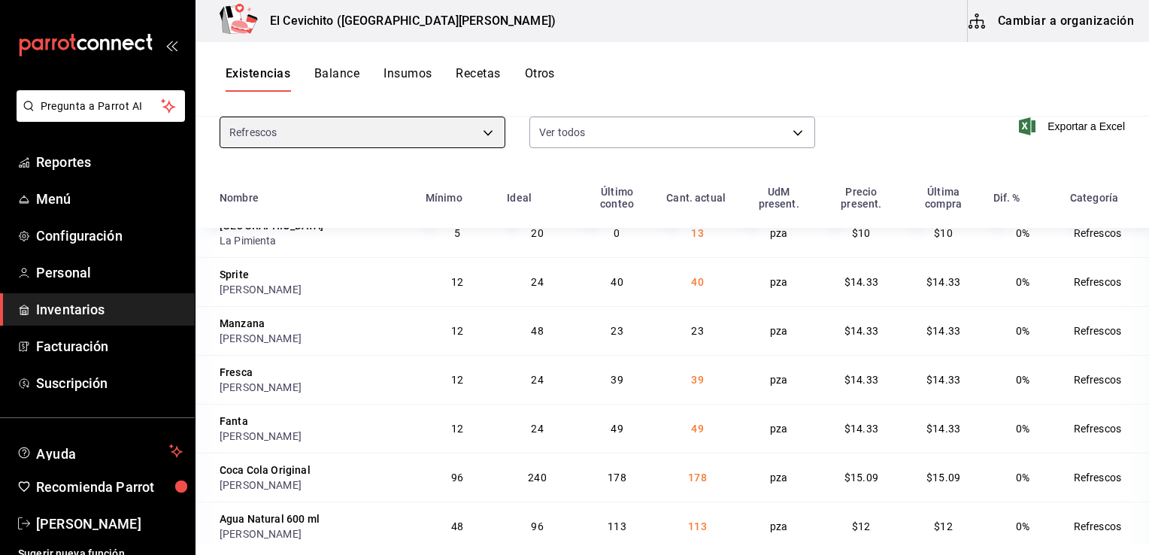
scroll to position [133, 0]
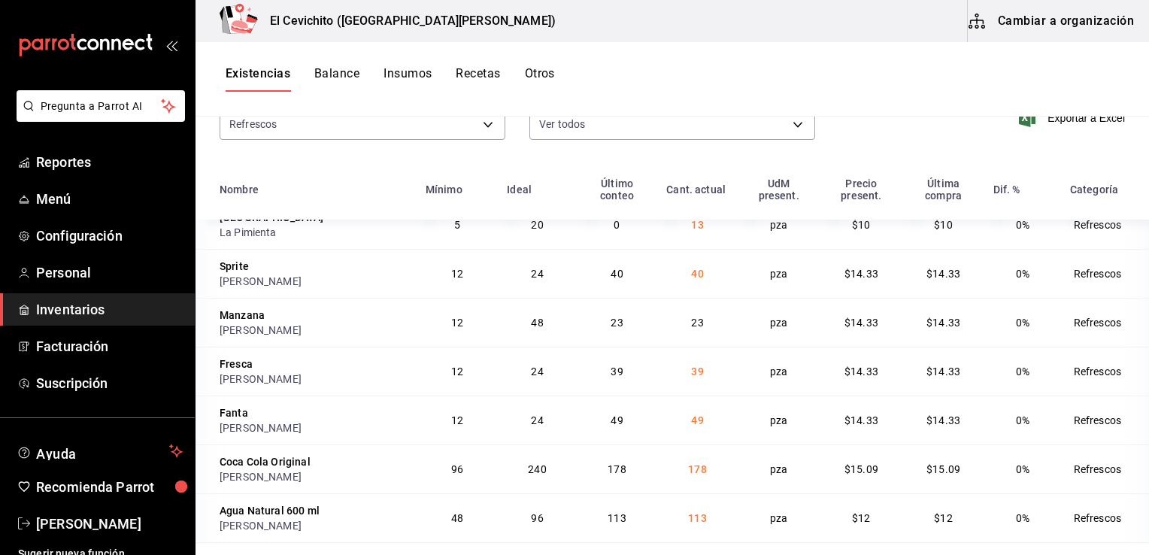
click at [691, 323] on span "23" at bounding box center [697, 323] width 12 height 12
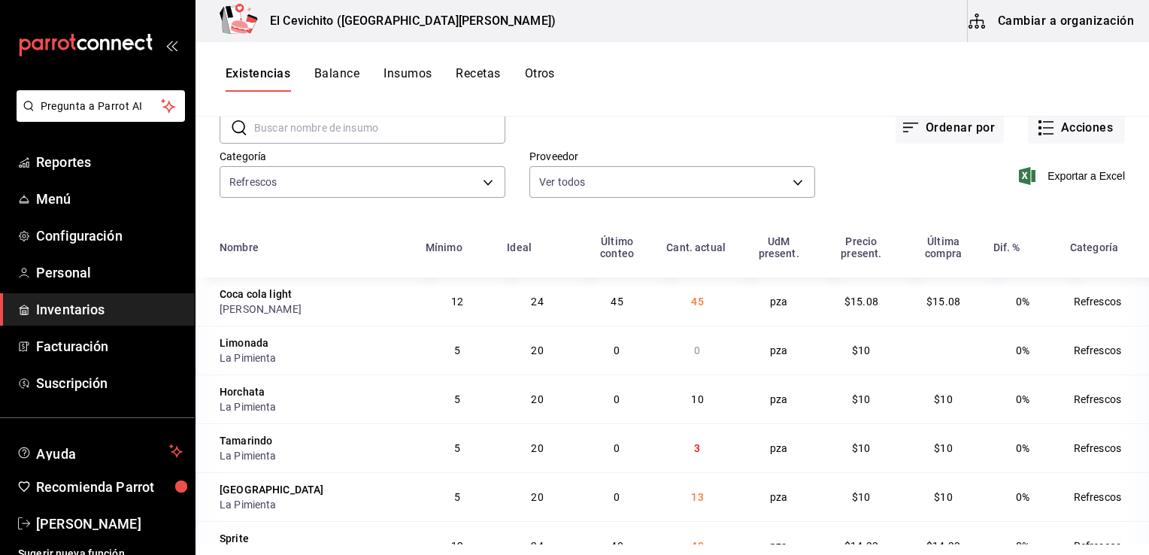
scroll to position [0, 0]
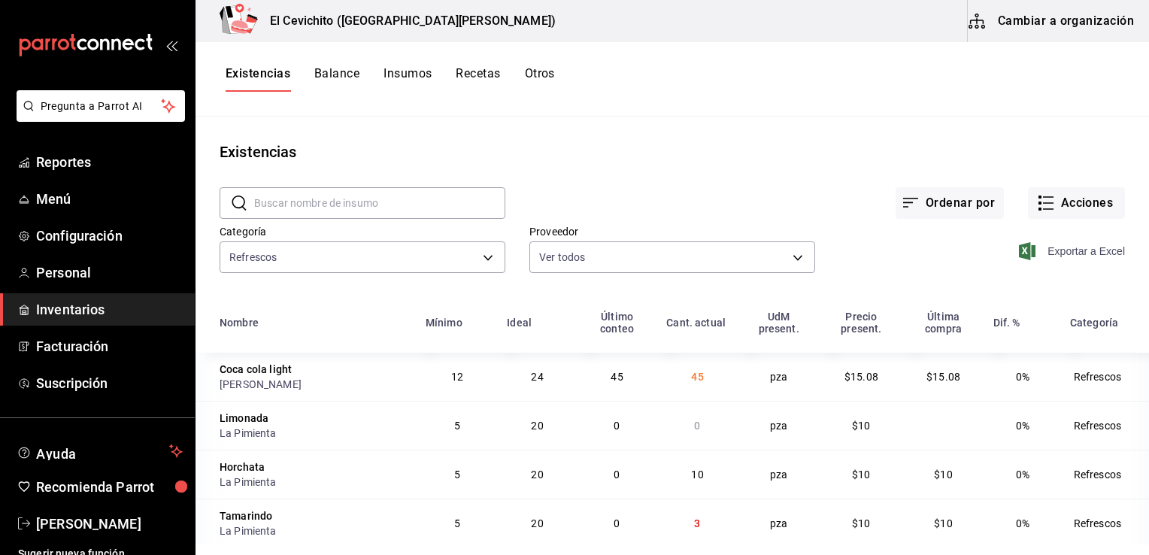
click at [1069, 252] on span "Exportar a Excel" at bounding box center [1073, 251] width 103 height 18
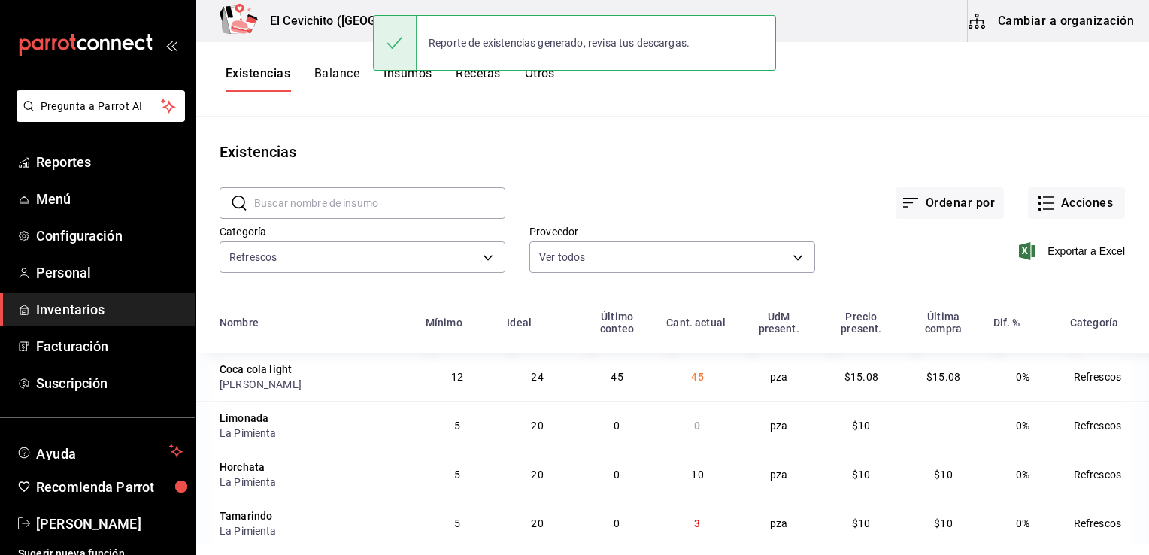
click at [687, 154] on div "Existencias" at bounding box center [671, 152] width 953 height 23
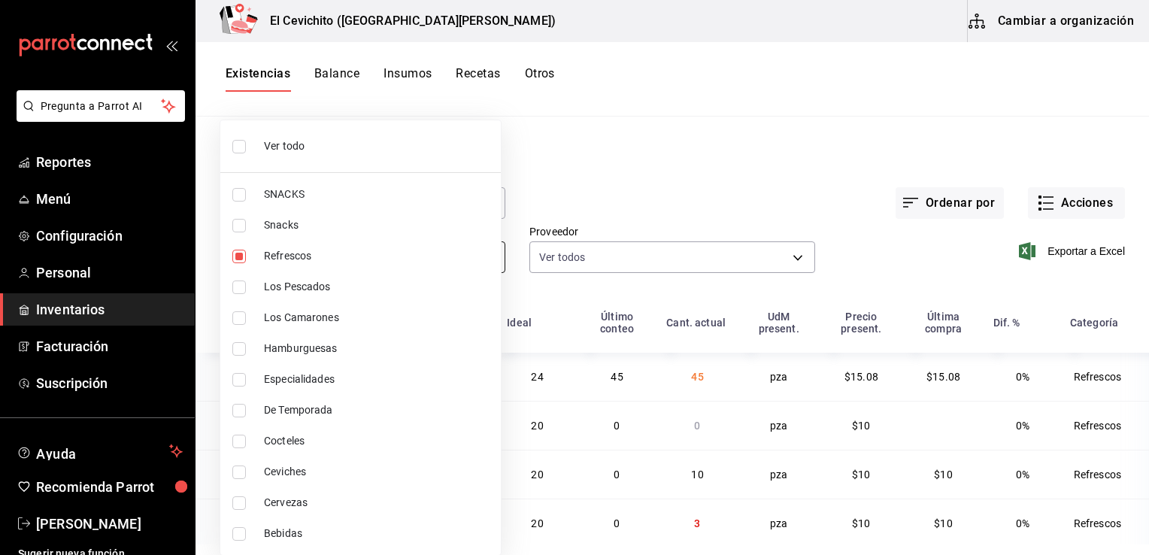
click at [483, 258] on body "Pregunta a Parrot AI Reportes Menú Configuración Personal Inventarios Facturaci…" at bounding box center [574, 272] width 1149 height 544
click at [384, 503] on span "Cervezas" at bounding box center [376, 503] width 225 height 16
type input "e8bf1d7e-c735-44bb-9f0f-e5e6b4af77cb,b5df17d9-e913-4c87-bce9-e7afd3e71109"
checkbox input "true"
click at [344, 258] on span "Refrescos" at bounding box center [376, 256] width 225 height 16
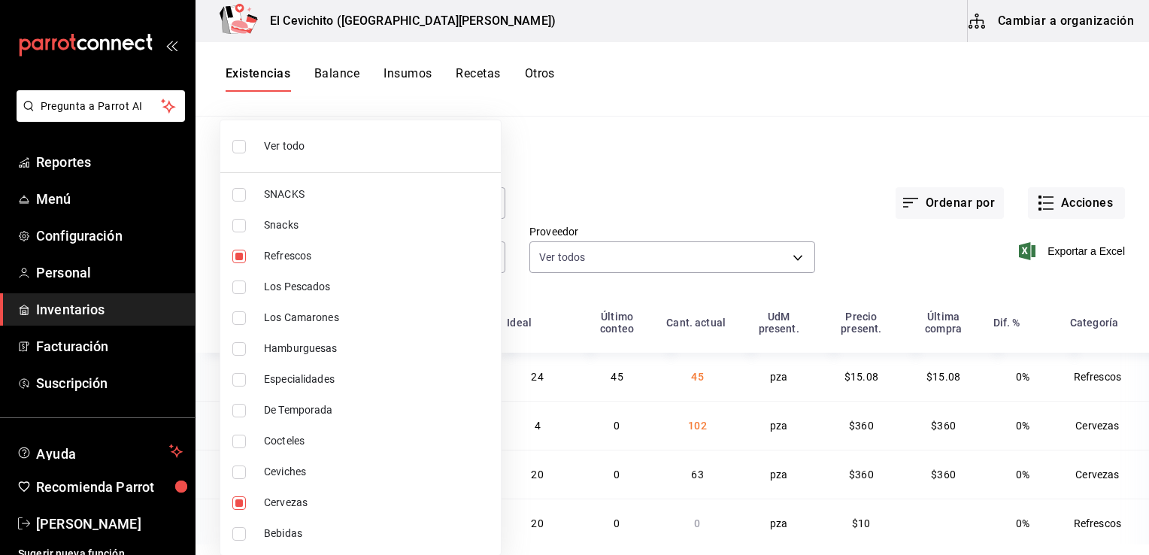
type input "b5df17d9-e913-4c87-bce9-e7afd3e71109"
checkbox input "false"
click at [645, 148] on div at bounding box center [574, 277] width 1149 height 555
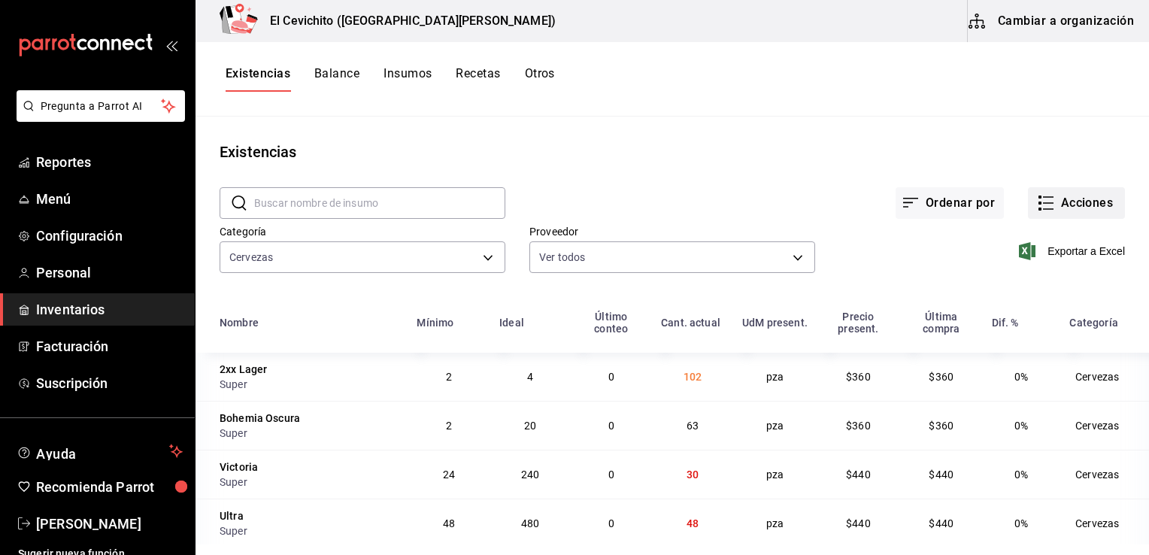
click at [1069, 208] on button "Acciones" at bounding box center [1076, 203] width 97 height 32
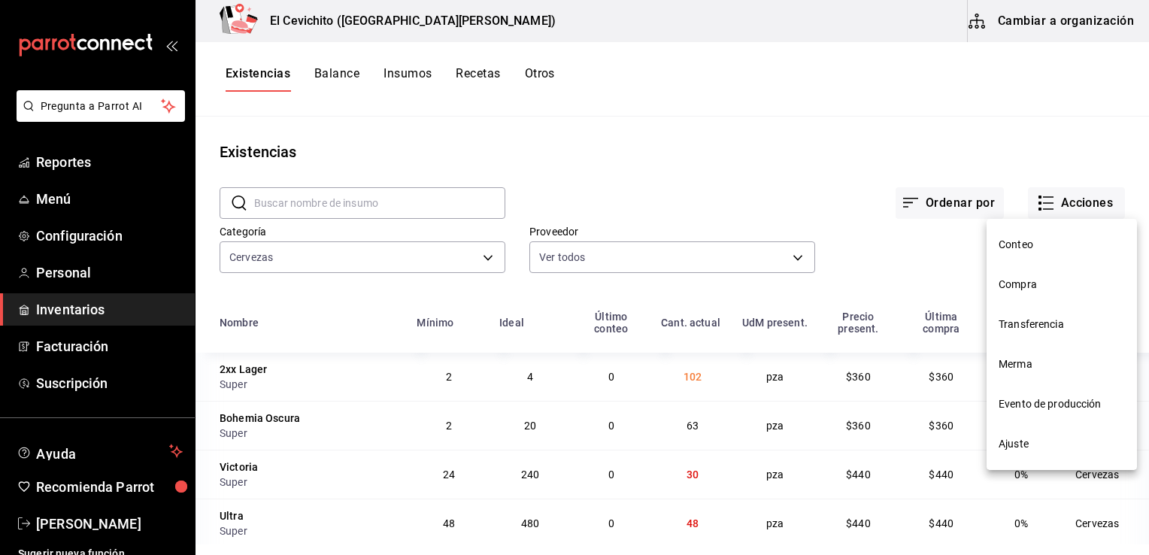
click at [1055, 282] on span "Compra" at bounding box center [1061, 285] width 126 height 16
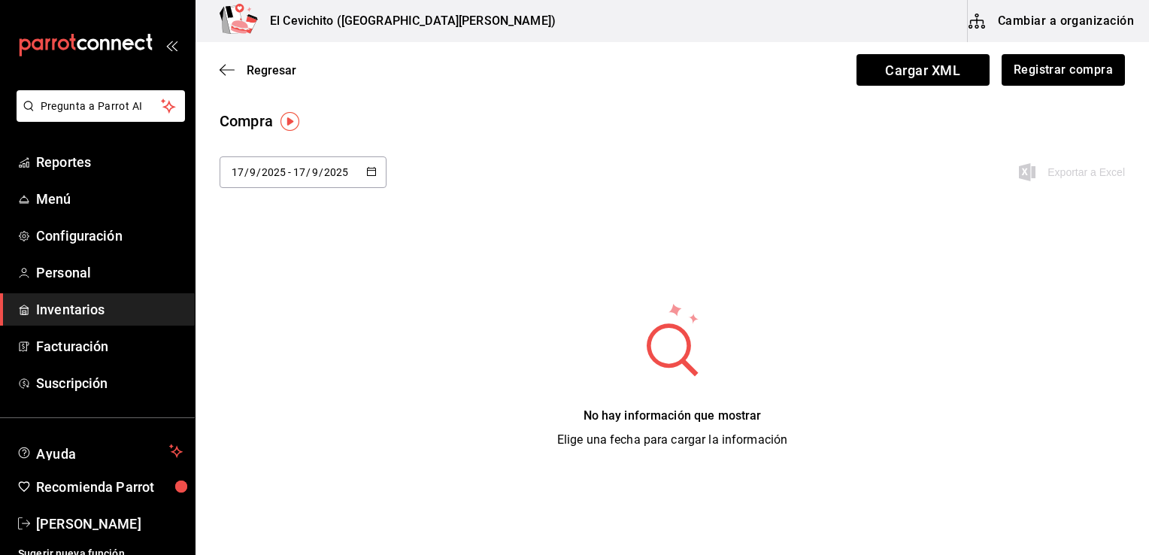
click at [368, 170] on \(Stroke\) "button" at bounding box center [371, 170] width 8 height 1
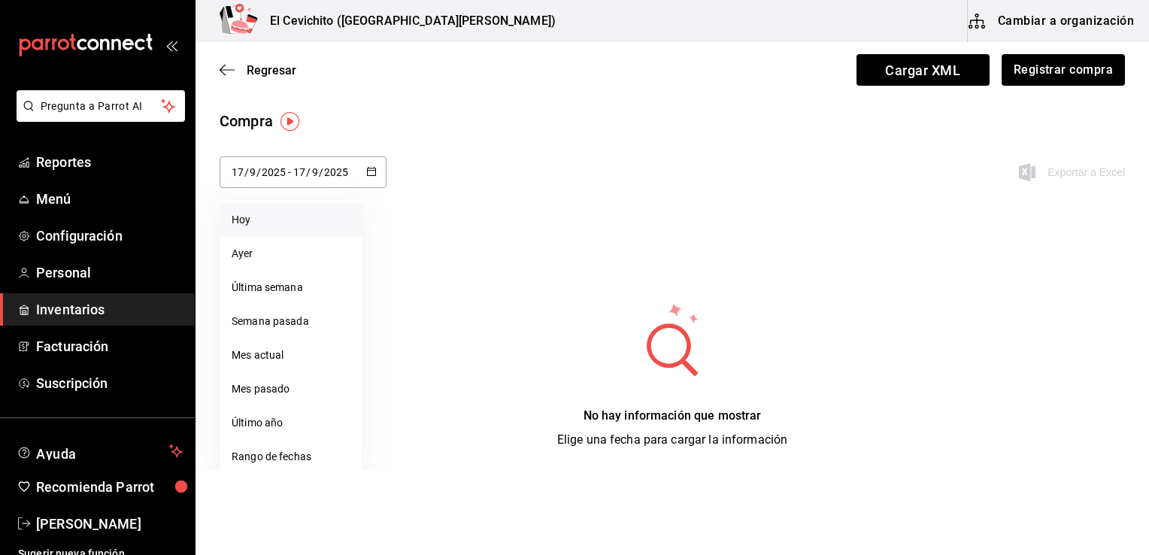
click at [316, 218] on li "Hoy" at bounding box center [291, 220] width 142 height 34
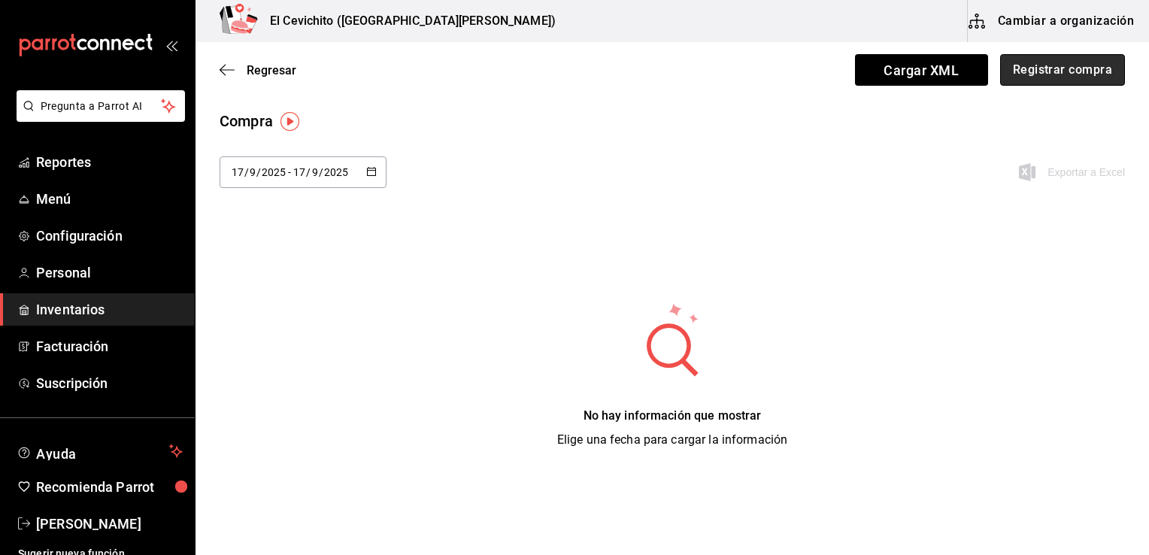
click at [1020, 67] on button "Registrar compra" at bounding box center [1062, 70] width 125 height 32
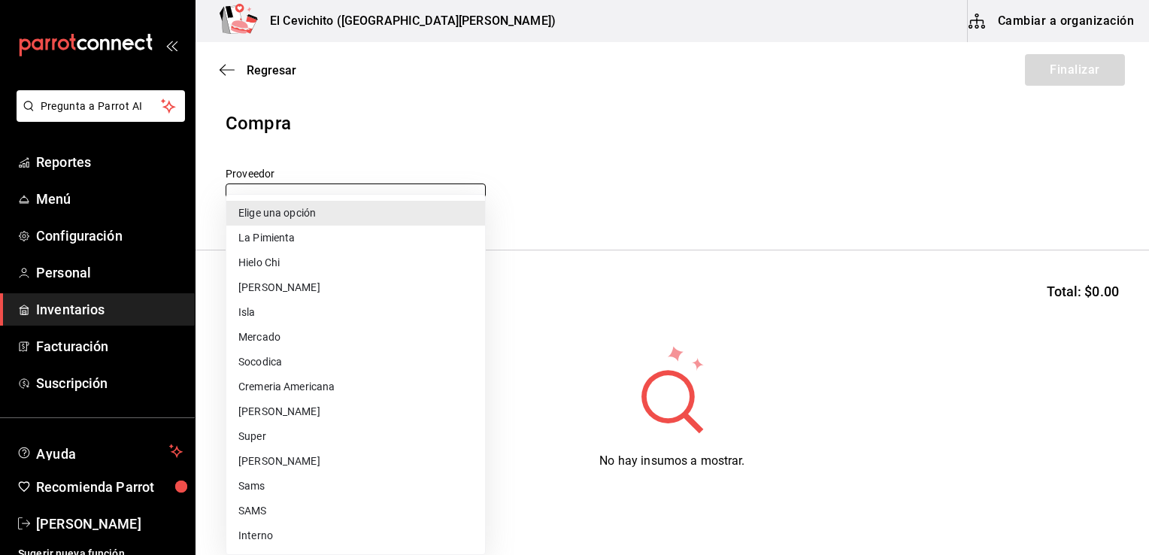
click at [469, 200] on body "Pregunta a Parrot AI Reportes Menú Configuración Personal Inventarios Facturaci…" at bounding box center [574, 235] width 1149 height 470
click at [334, 432] on li "Super" at bounding box center [355, 436] width 259 height 25
type input "451ba594-5efb-4903-9578-672885dff7cb"
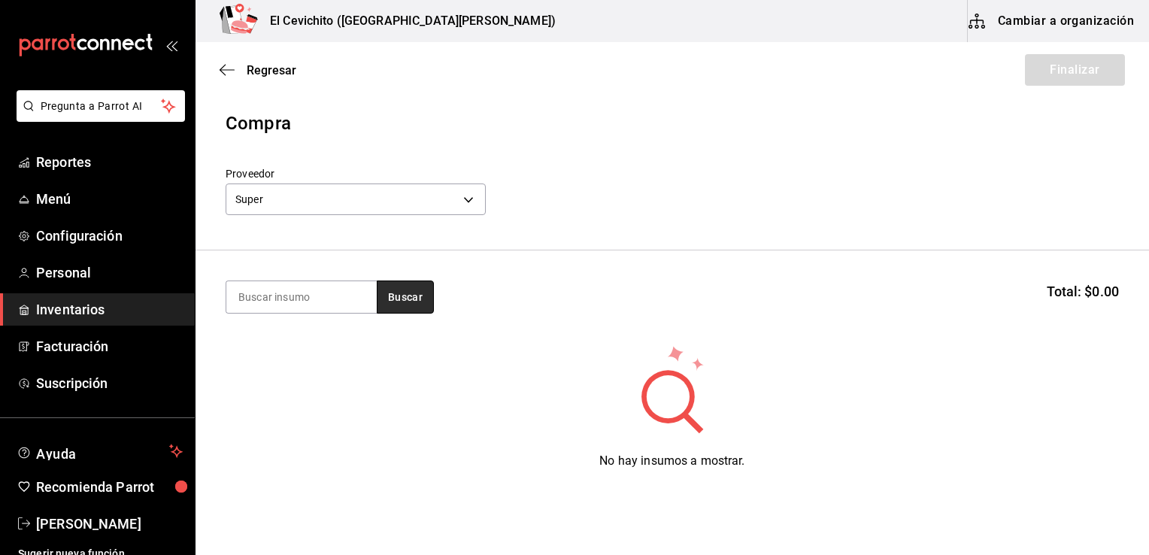
click at [413, 308] on button "Buscar" at bounding box center [405, 296] width 57 height 33
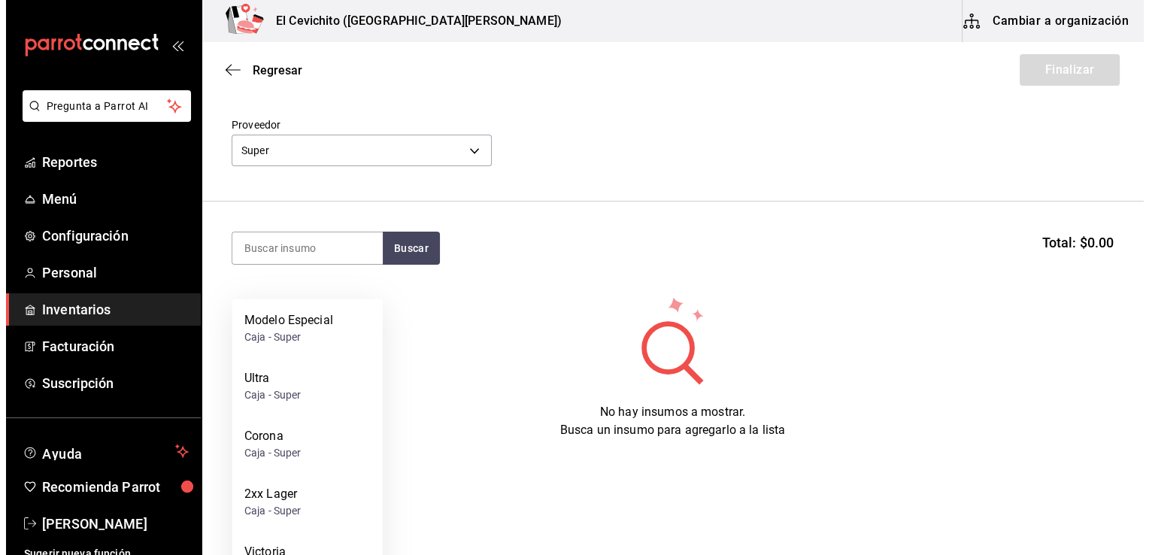
scroll to position [65, 0]
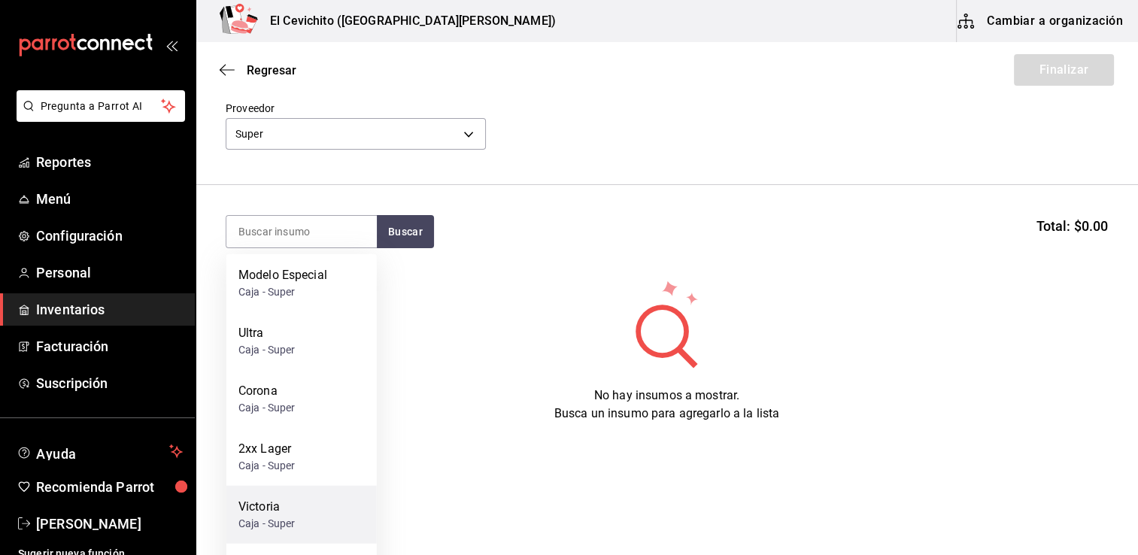
click at [296, 510] on div "[PERSON_NAME] - Super" at bounding box center [301, 515] width 150 height 58
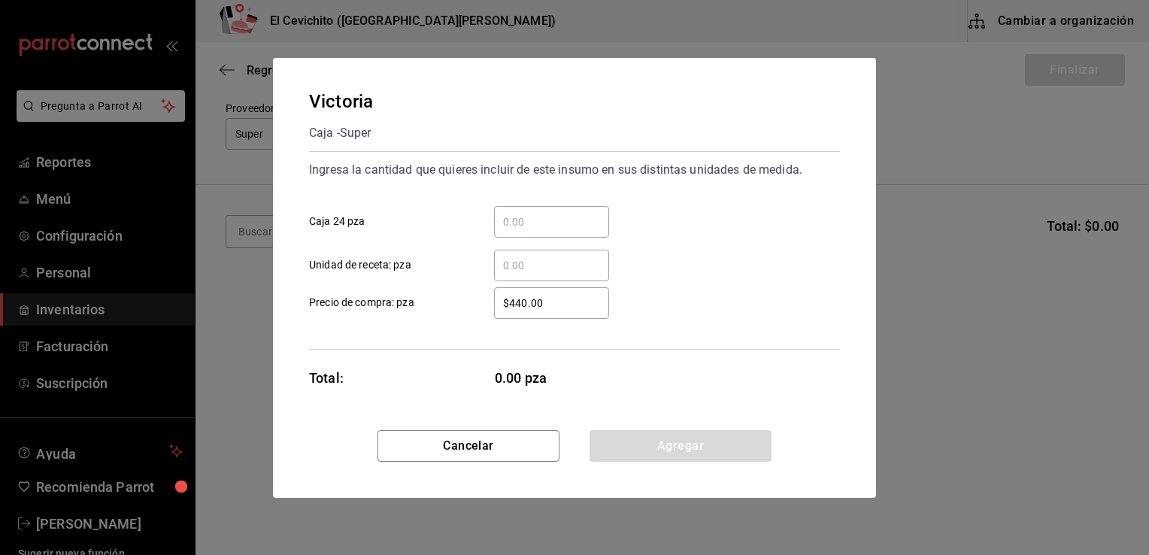
click at [511, 215] on input "​ Caja 24 pza" at bounding box center [551, 222] width 115 height 18
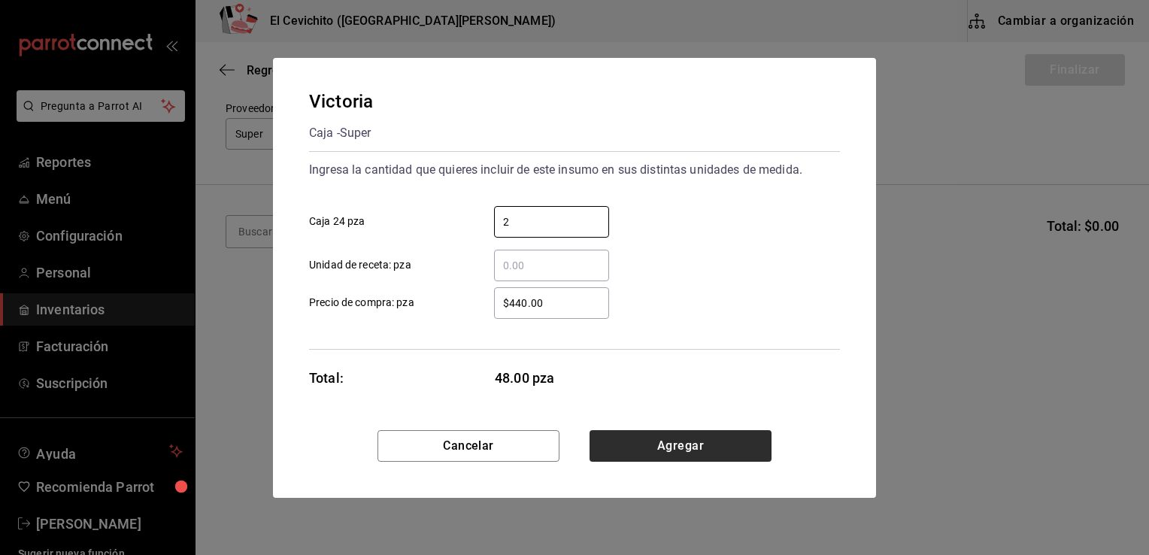
type input "2"
click at [653, 447] on button "Agregar" at bounding box center [680, 446] width 182 height 32
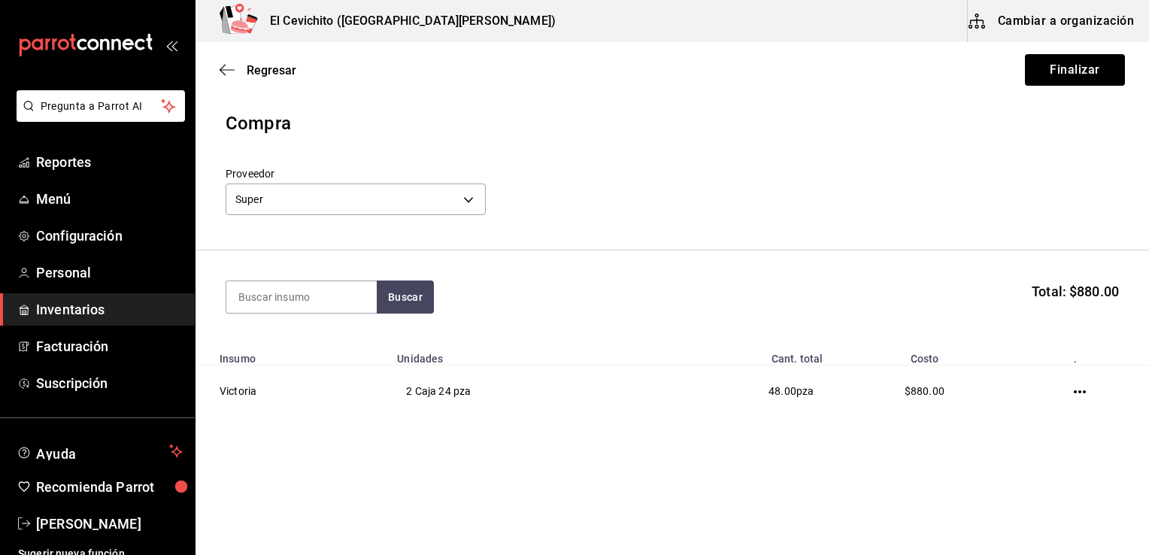
scroll to position [0, 0]
click at [418, 295] on button "Buscar" at bounding box center [405, 296] width 57 height 33
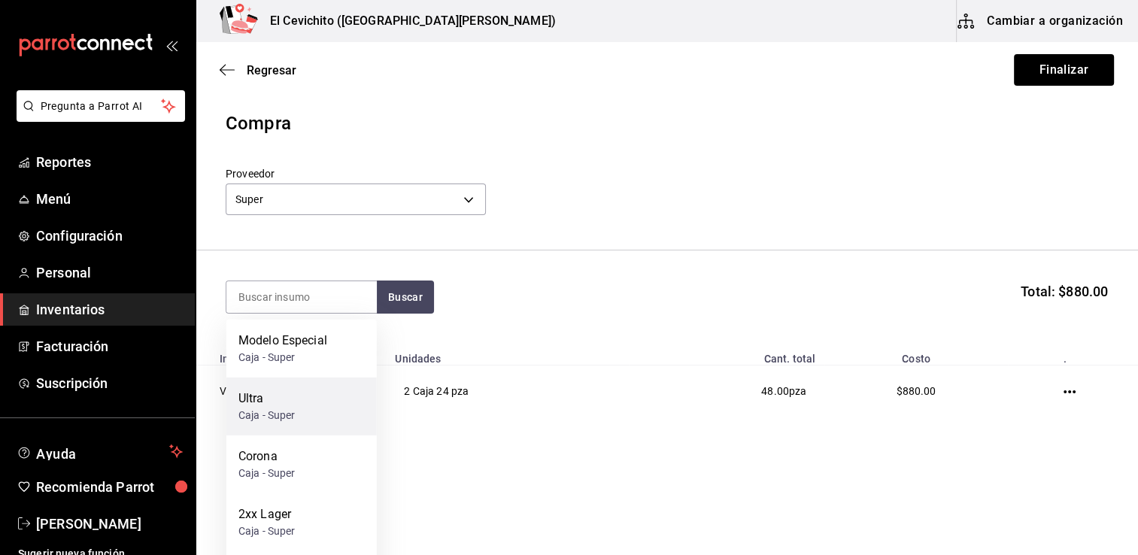
click at [305, 405] on div "Ultra Caja - Super" at bounding box center [301, 406] width 150 height 58
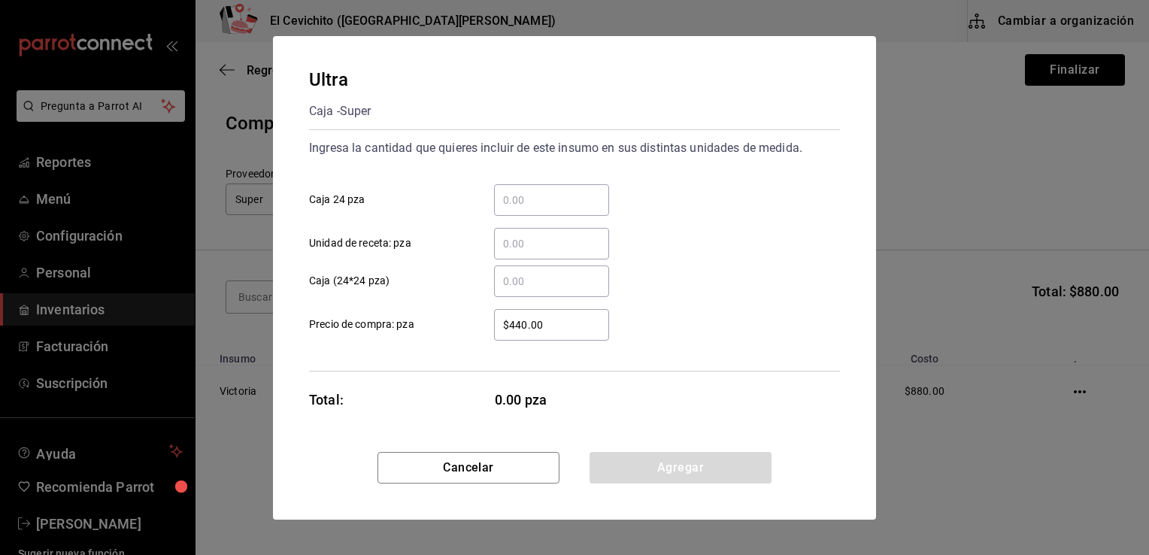
click at [523, 198] on input "​ Caja 24 pza" at bounding box center [551, 200] width 115 height 18
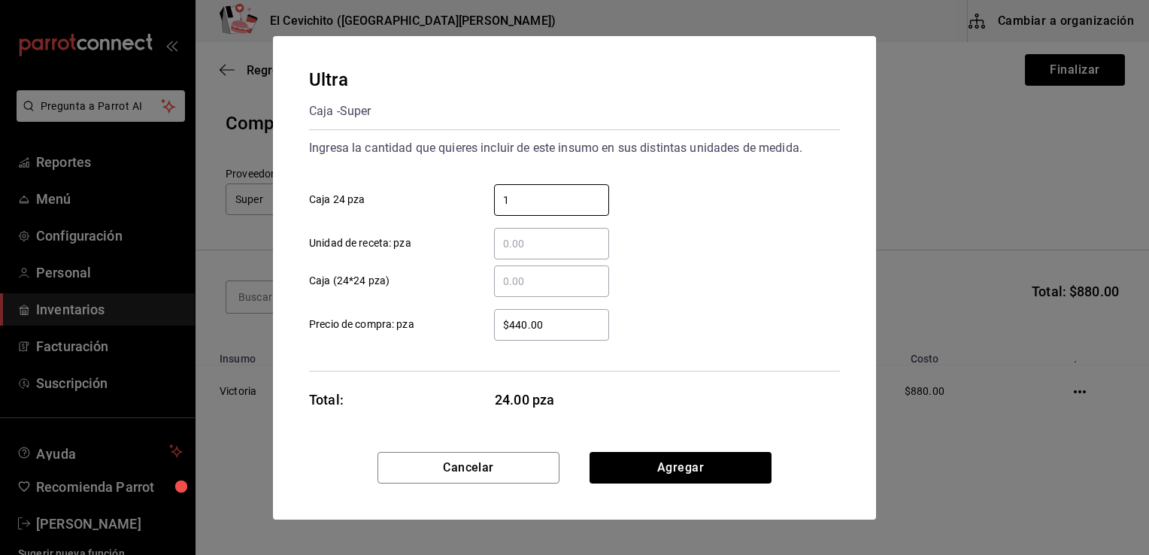
type input "1"
click at [786, 176] on div "1 ​ Caja 24 pza" at bounding box center [568, 194] width 543 height 44
click at [674, 465] on button "Agregar" at bounding box center [680, 468] width 182 height 32
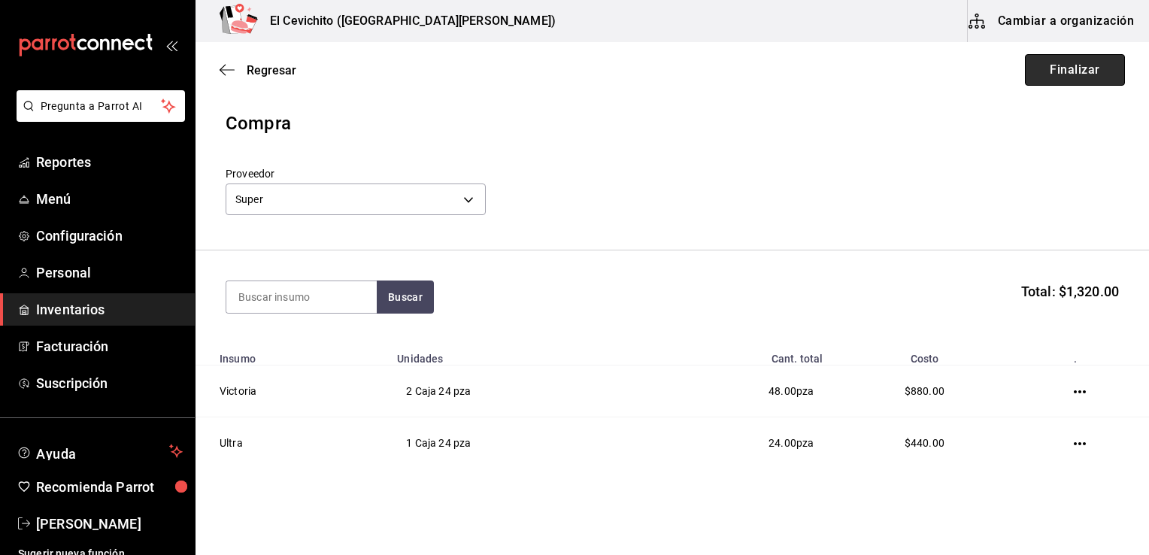
click at [1056, 71] on button "Finalizar" at bounding box center [1075, 70] width 100 height 32
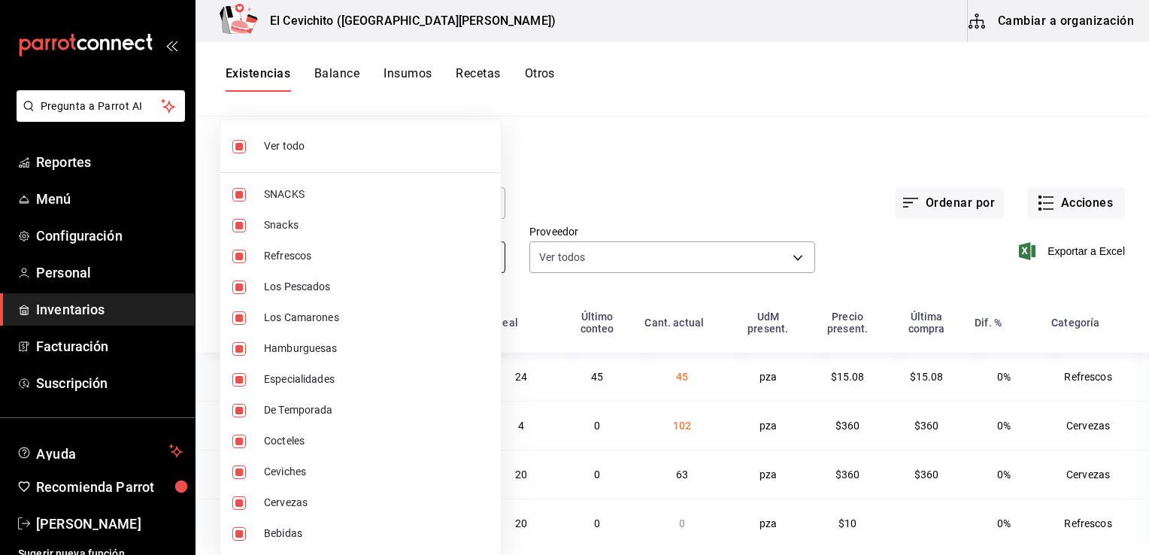
click at [484, 259] on body "Pregunta a Parrot AI Reportes Menú Configuración Personal Inventarios Facturaci…" at bounding box center [574, 272] width 1149 height 544
click at [417, 152] on span "Ver todo" at bounding box center [376, 146] width 225 height 16
checkbox input "false"
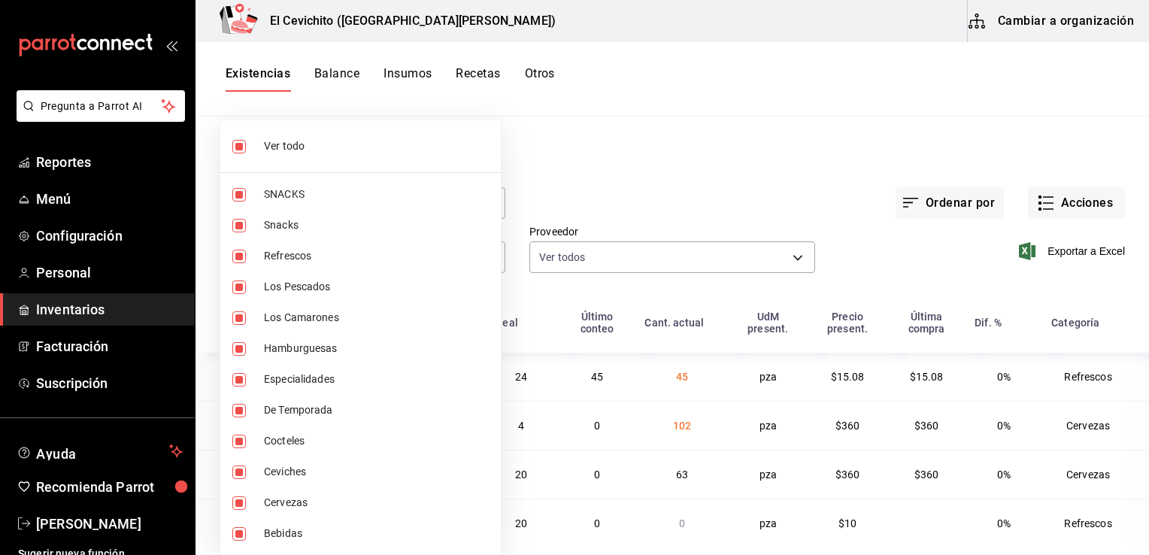
checkbox input "false"
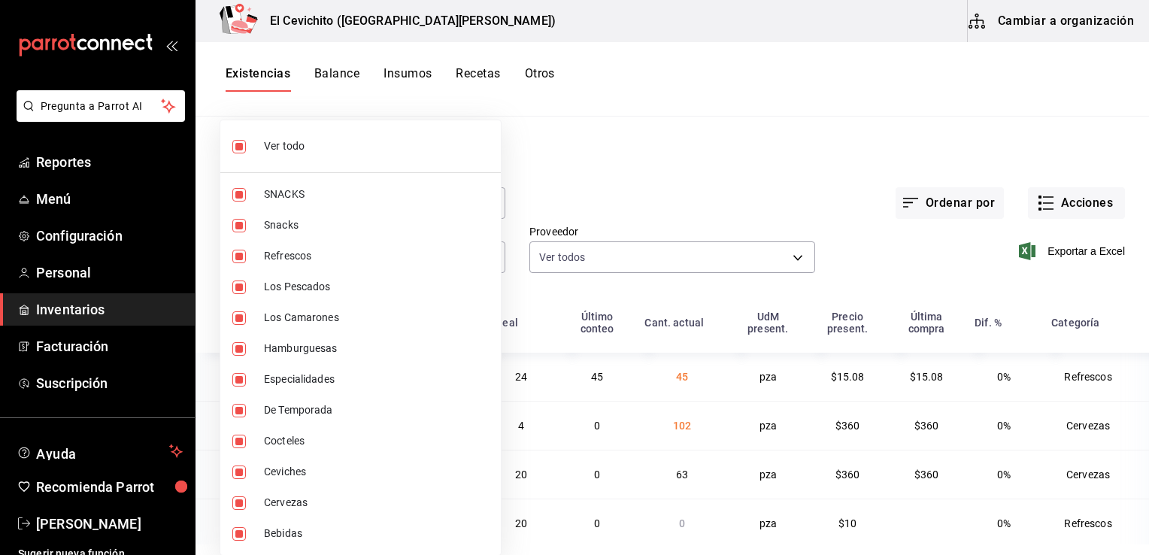
checkbox input "false"
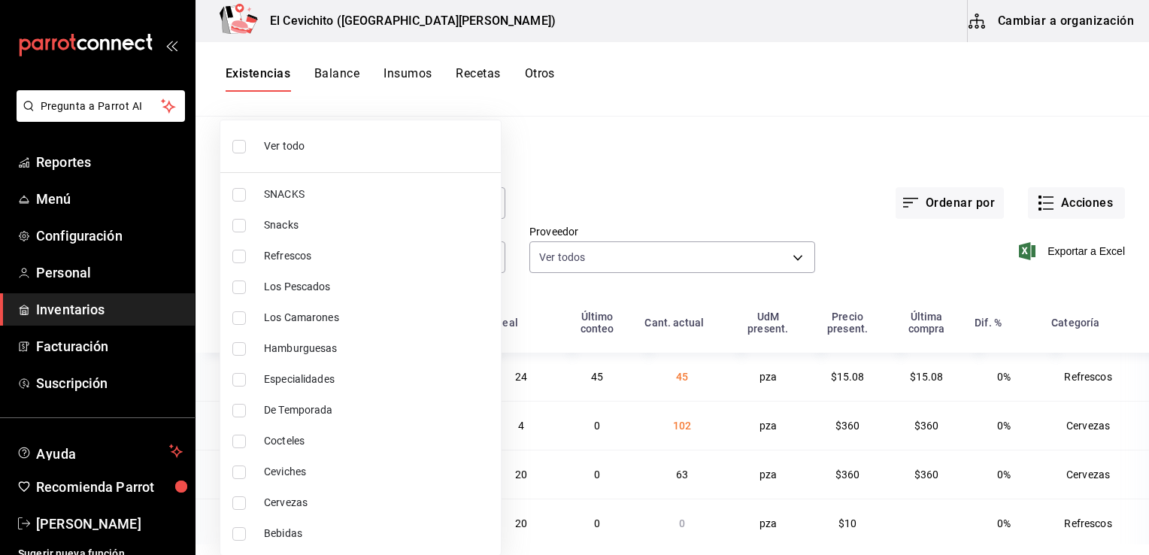
click at [354, 503] on span "Cervezas" at bounding box center [376, 503] width 225 height 16
type input "b5df17d9-e913-4c87-bce9-e7afd3e71109"
checkbox input "true"
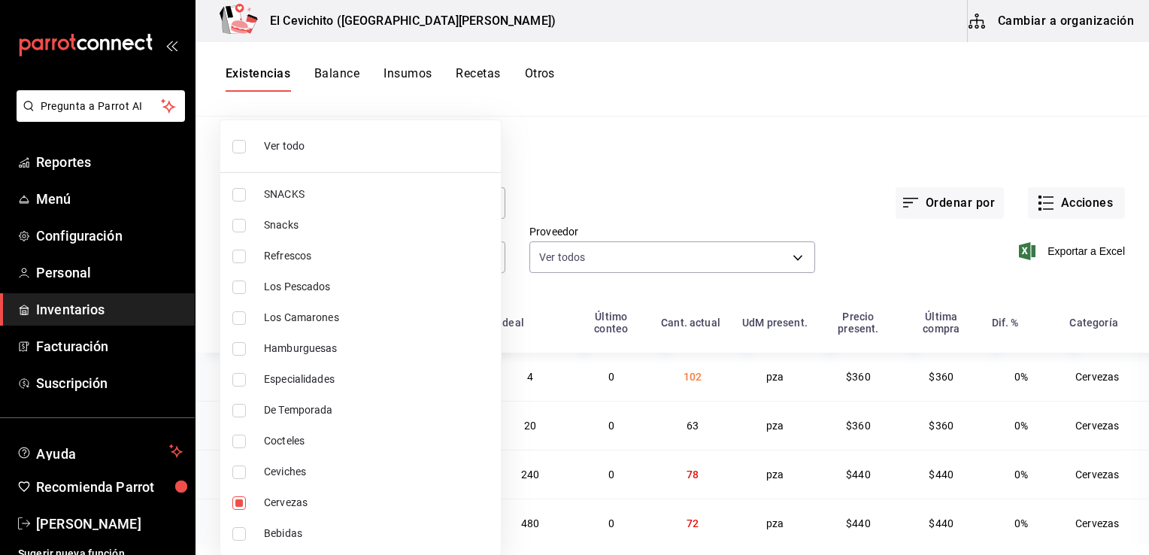
click at [606, 185] on div at bounding box center [574, 277] width 1149 height 555
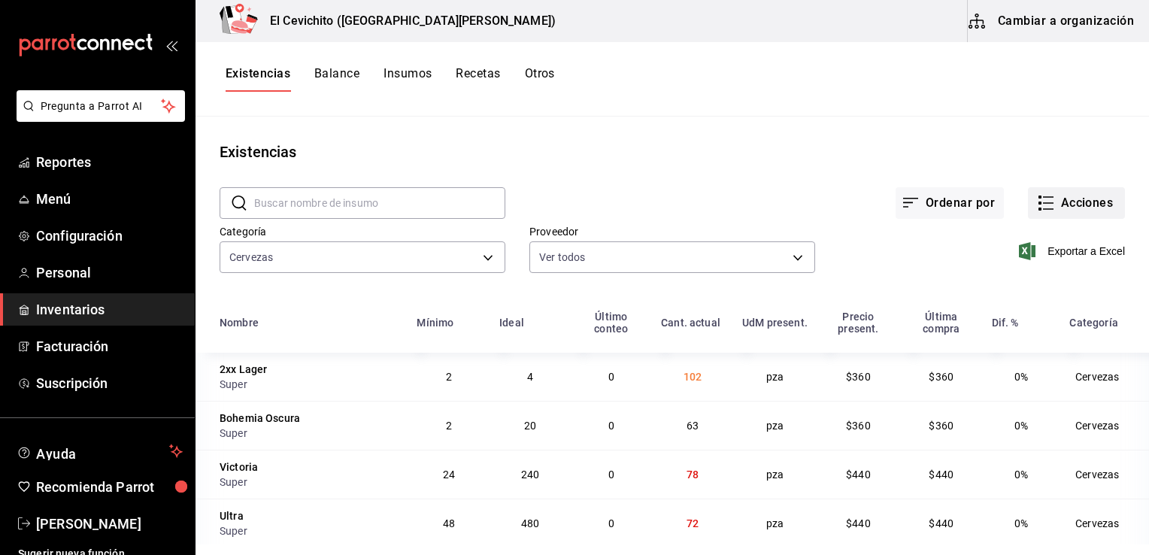
click at [1050, 205] on button "Acciones" at bounding box center [1076, 203] width 97 height 32
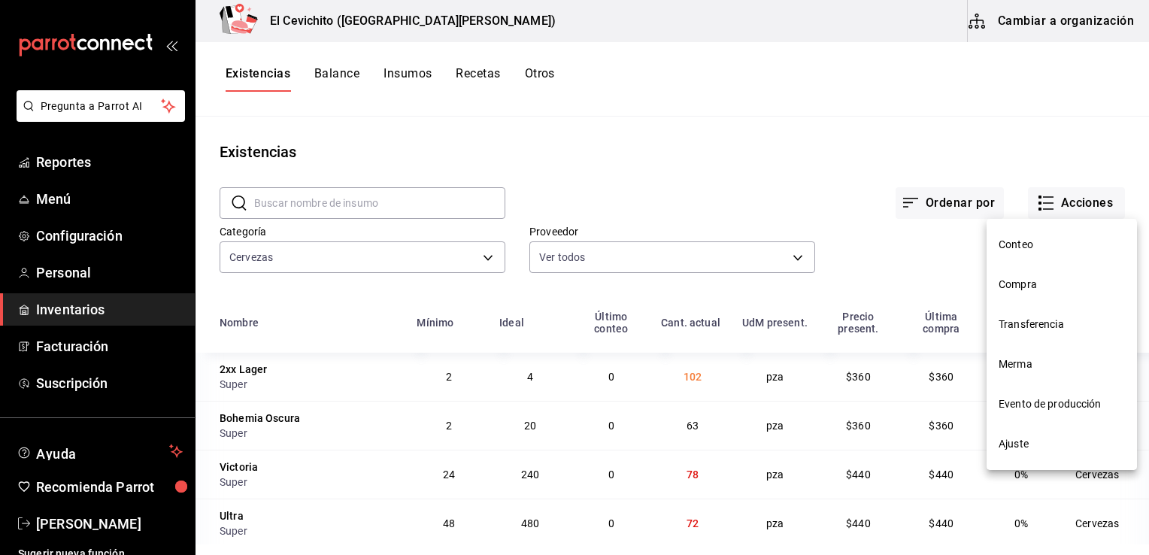
click at [1040, 280] on span "Compra" at bounding box center [1061, 285] width 126 height 16
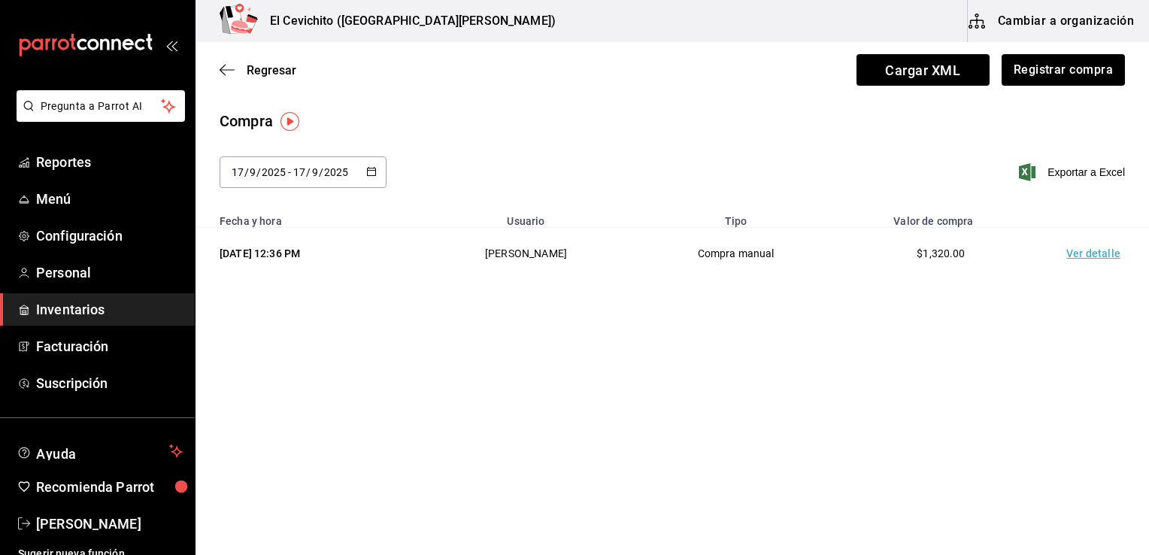
click at [1103, 253] on td "Ver detalle" at bounding box center [1096, 254] width 105 height 52
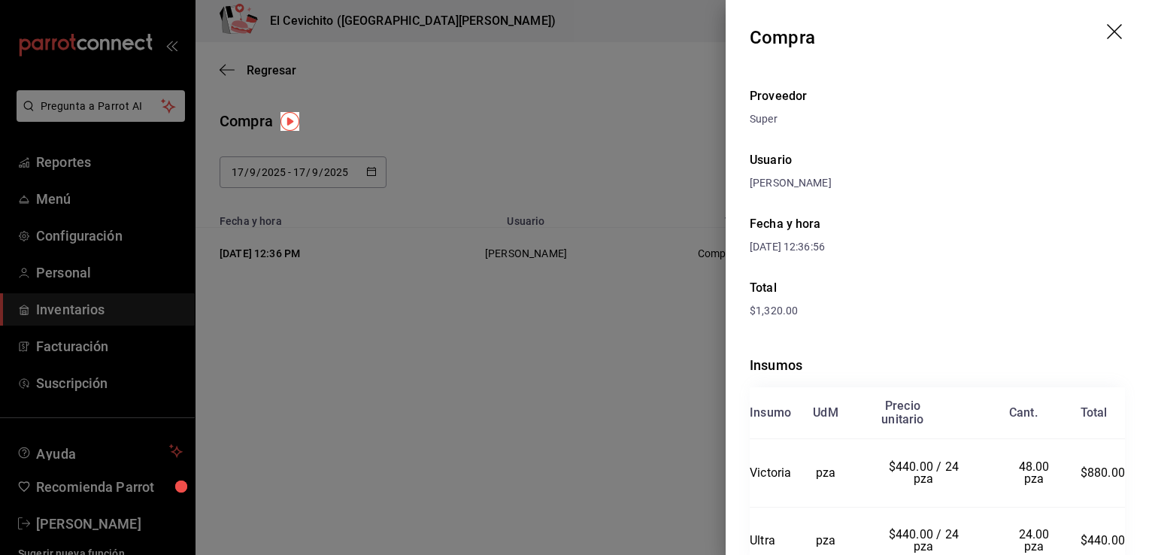
click at [680, 217] on div at bounding box center [574, 277] width 1149 height 555
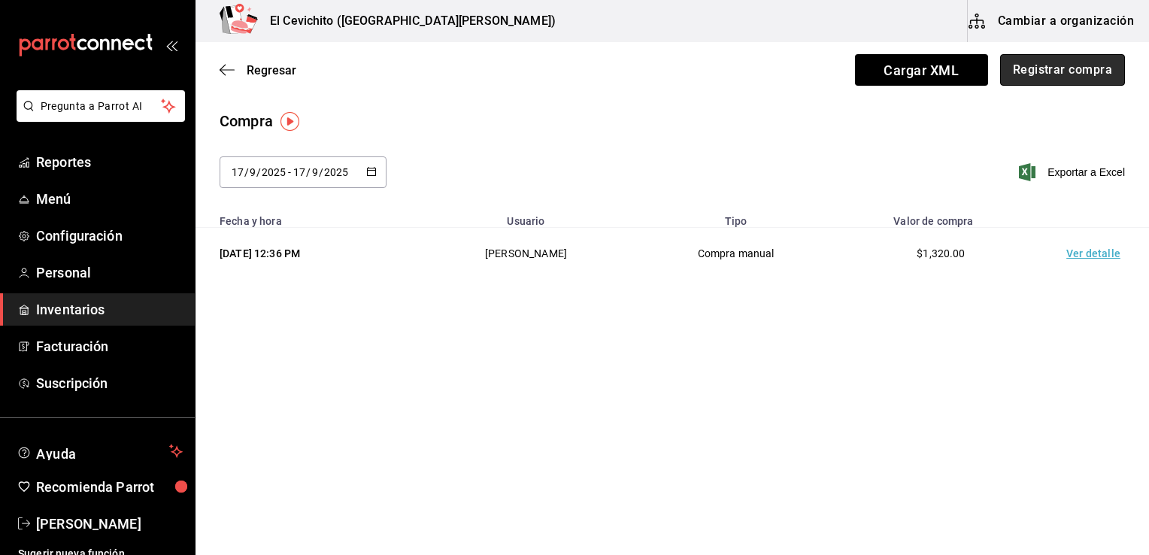
click at [1070, 80] on button "Registrar compra" at bounding box center [1062, 70] width 125 height 32
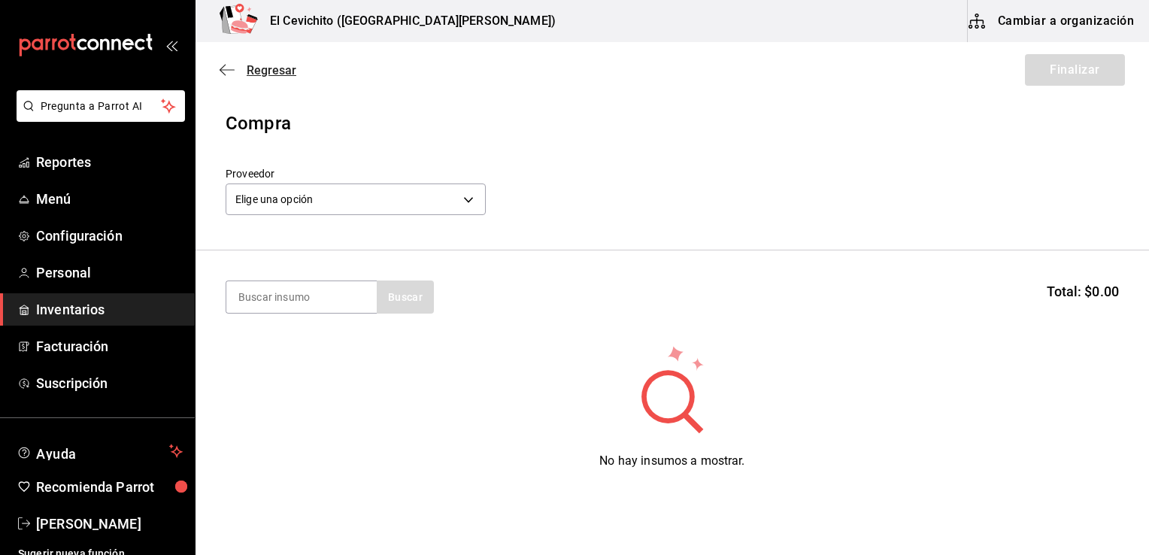
click at [226, 74] on icon "button" at bounding box center [227, 70] width 15 height 14
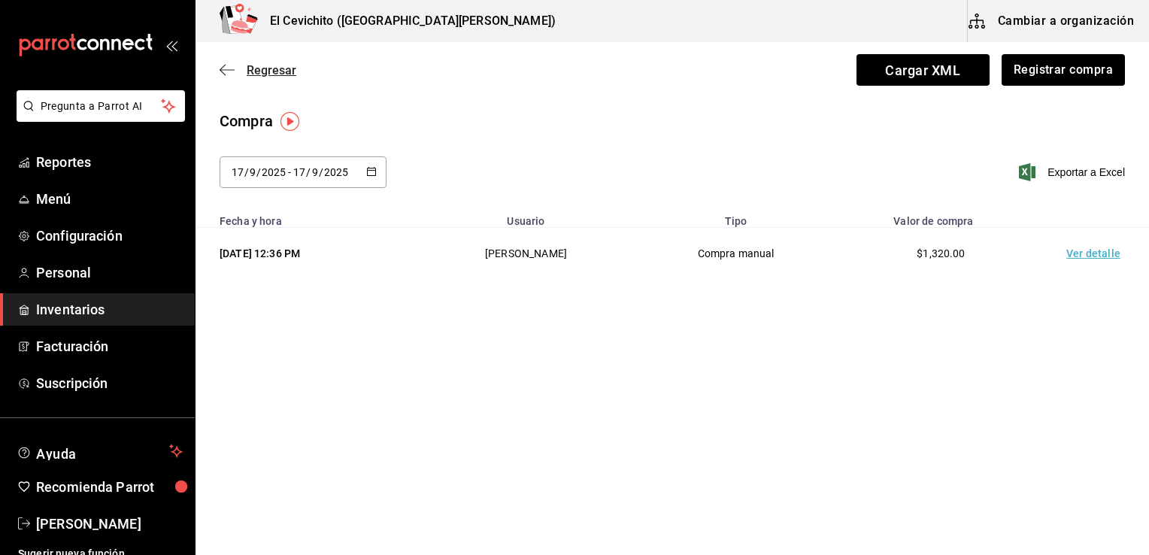
click at [233, 75] on icon "button" at bounding box center [227, 70] width 15 height 14
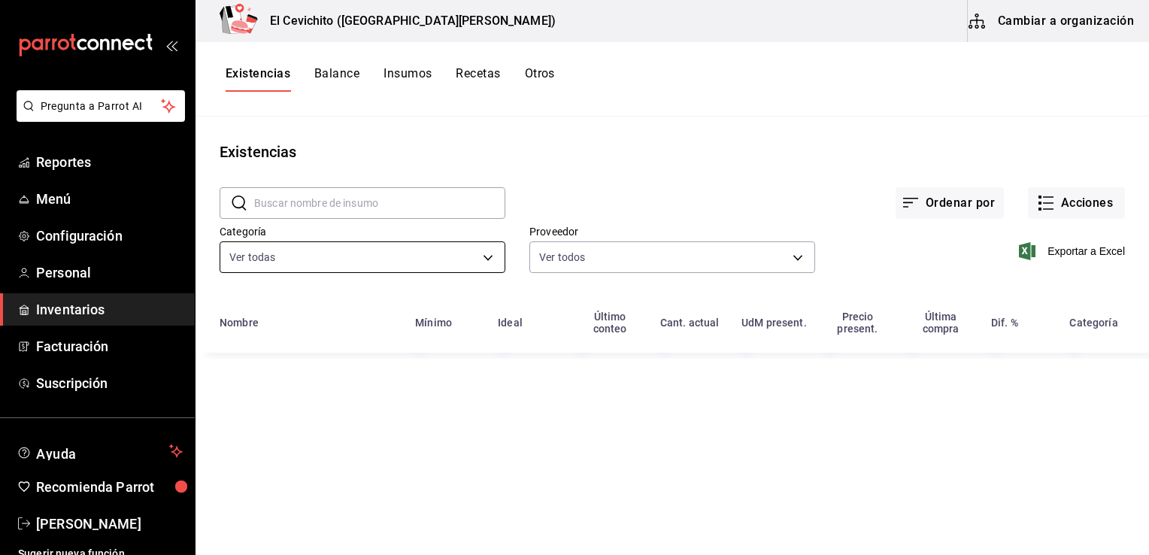
click at [490, 256] on body "Pregunta a Parrot AI Reportes Menú Configuración Personal Inventarios Facturaci…" at bounding box center [574, 272] width 1149 height 544
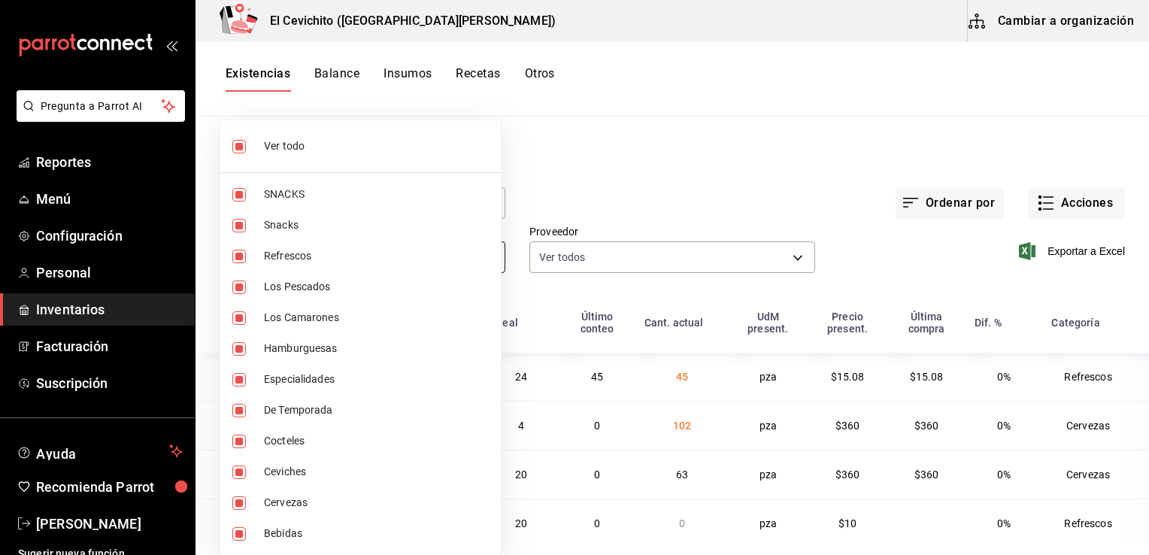
click at [490, 256] on li "Refrescos" at bounding box center [360, 256] width 280 height 31
type input "eedbcfd6-d713-4c5a-827d-09594ba7b79a,9c0345b8-e04b-486b-a9af-064735044550,dc314…"
checkbox input "false"
click at [346, 501] on span "Cervezas" at bounding box center [376, 503] width 225 height 16
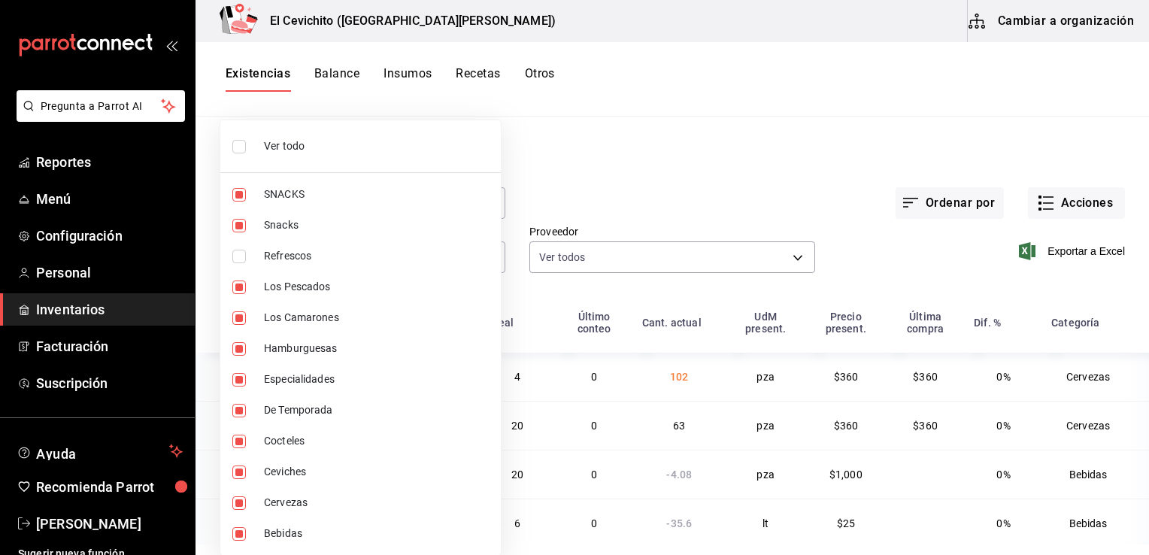
type input "eedbcfd6-d713-4c5a-827d-09594ba7b79a,9c0345b8-e04b-486b-a9af-064735044550,dc314…"
checkbox input "false"
click at [318, 151] on span "Ver todo" at bounding box center [376, 146] width 225 height 16
type input "eedbcfd6-d713-4c5a-827d-09594ba7b79a,9c0345b8-e04b-486b-a9af-064735044550,e8bf1…"
checkbox input "true"
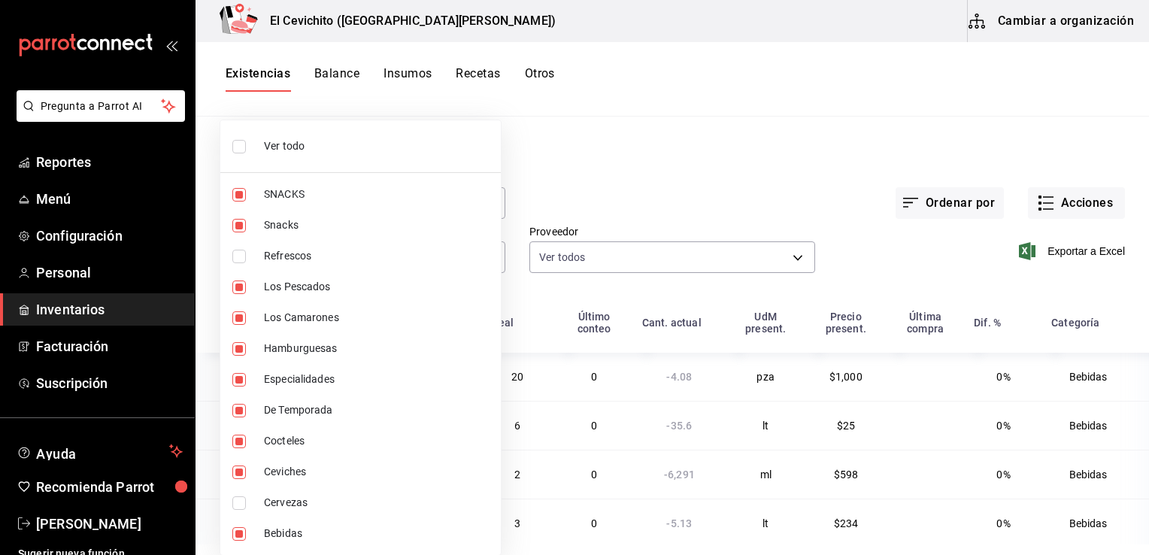
checkbox input "true"
click at [318, 151] on span "Ver todo" at bounding box center [376, 146] width 225 height 16
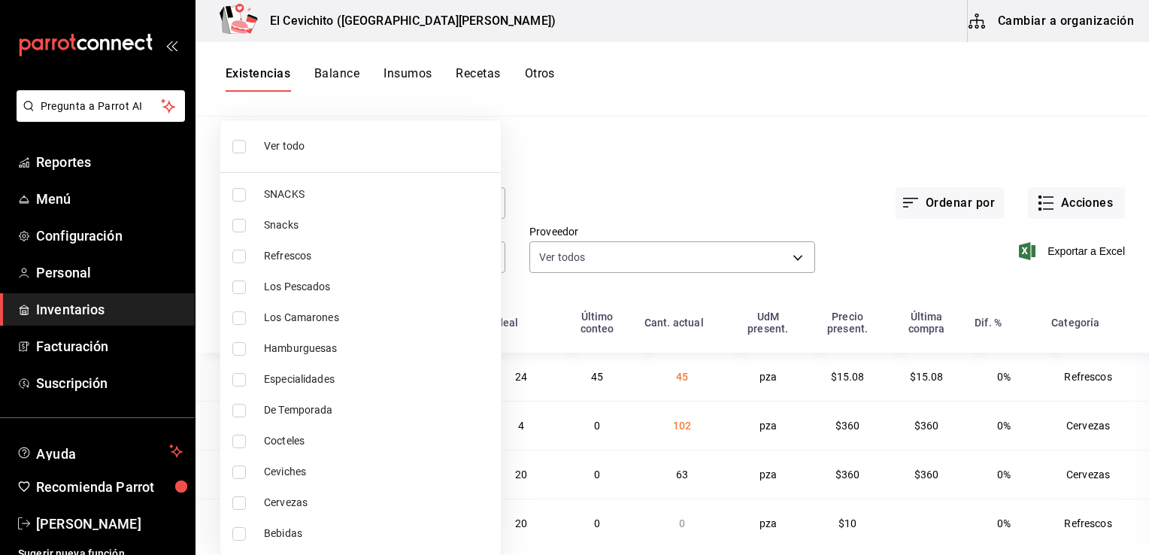
checkbox input "false"
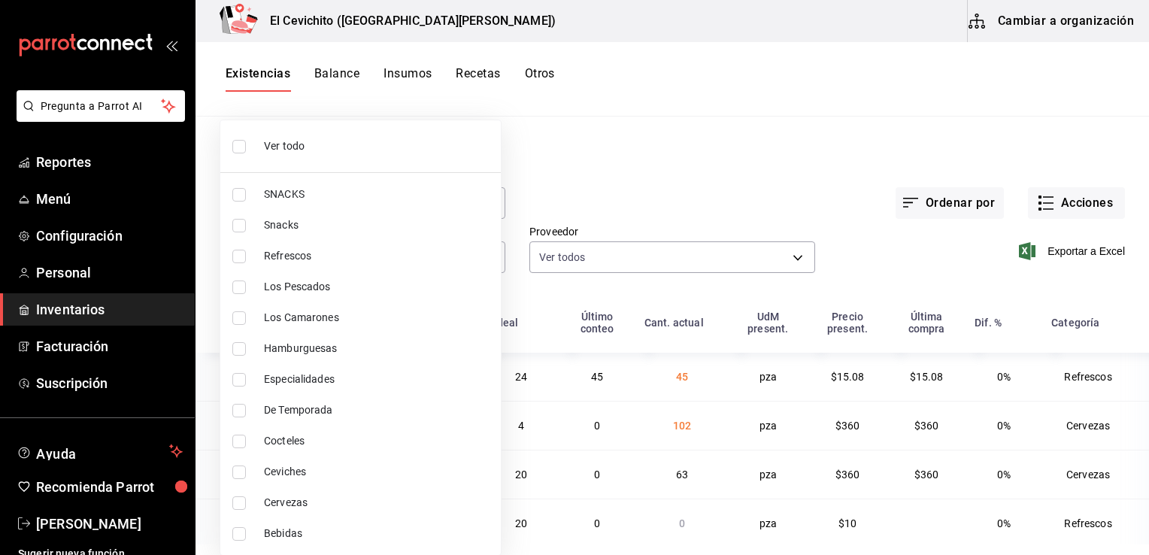
checkbox input "false"
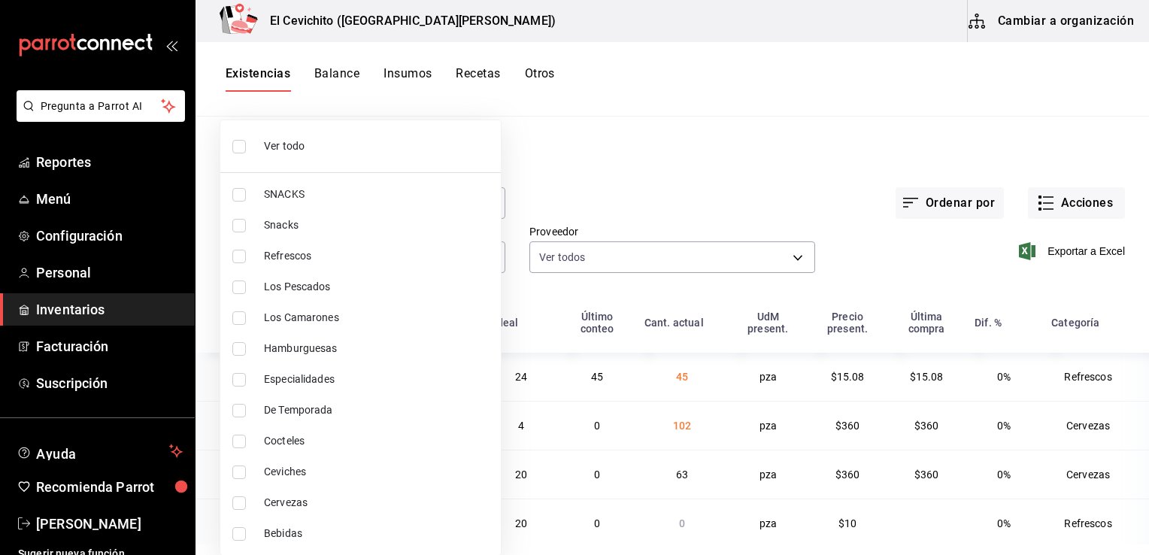
checkbox input "false"
click at [269, 505] on span "Cervezas" at bounding box center [376, 503] width 225 height 16
type input "b5df17d9-e913-4c87-bce9-e7afd3e71109"
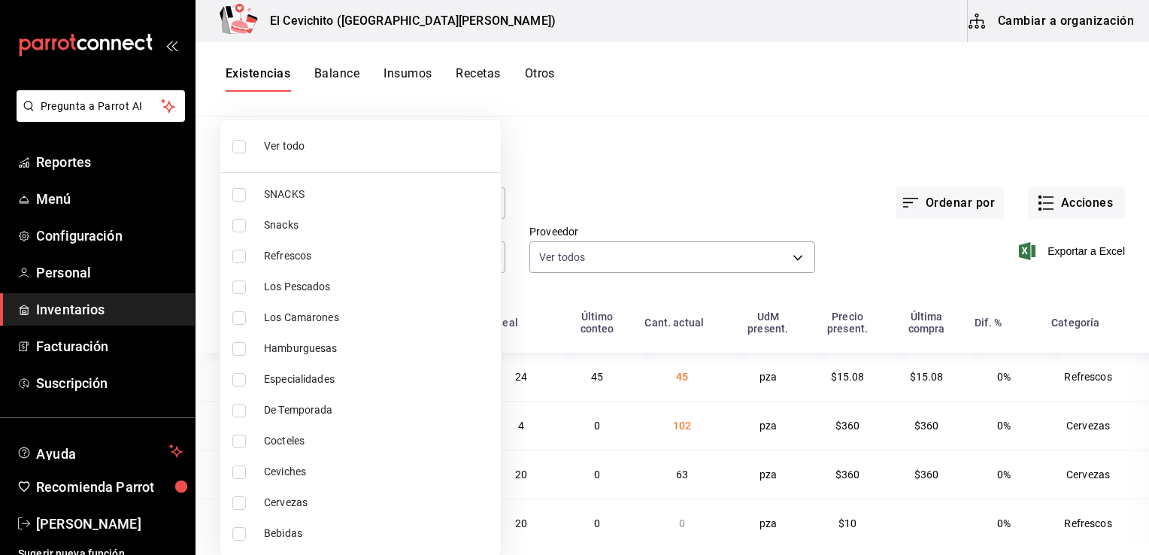
checkbox input "true"
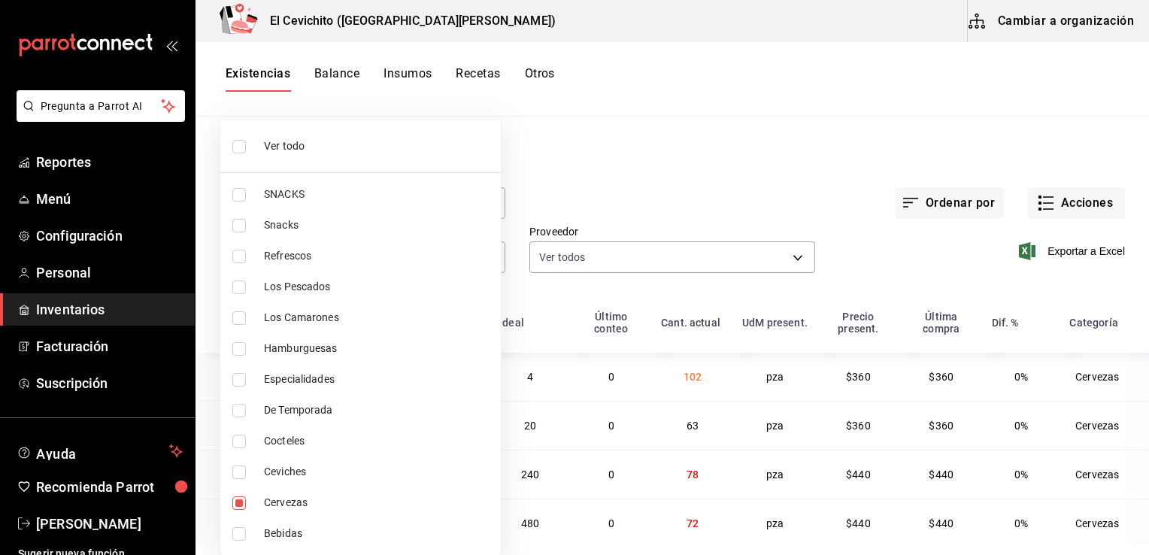
click at [704, 201] on div at bounding box center [574, 277] width 1149 height 555
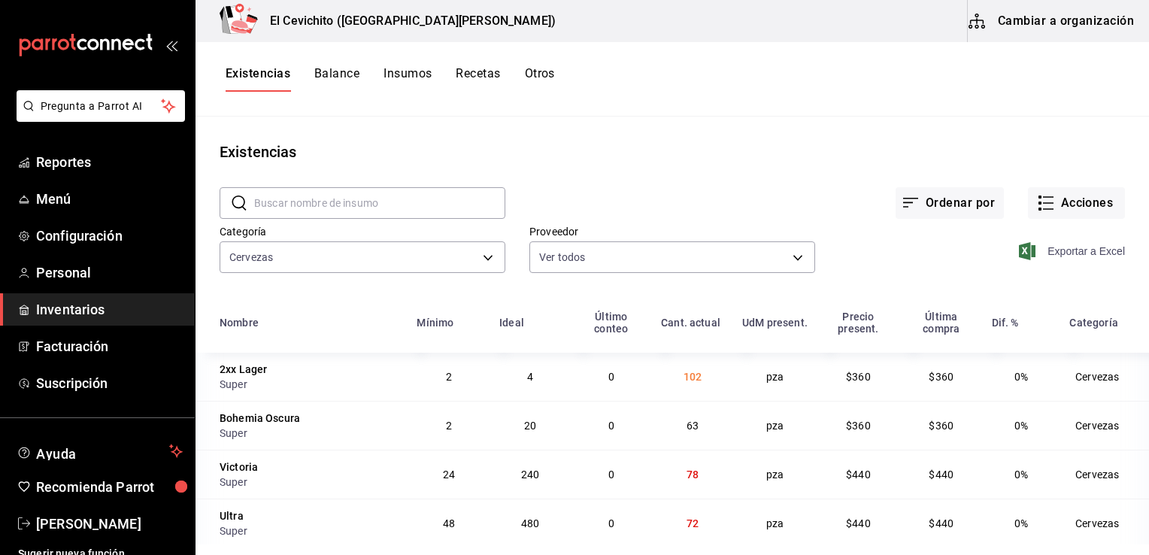
click at [1046, 255] on span "Exportar a Excel" at bounding box center [1073, 251] width 103 height 18
